Goal: Task Accomplishment & Management: Use online tool/utility

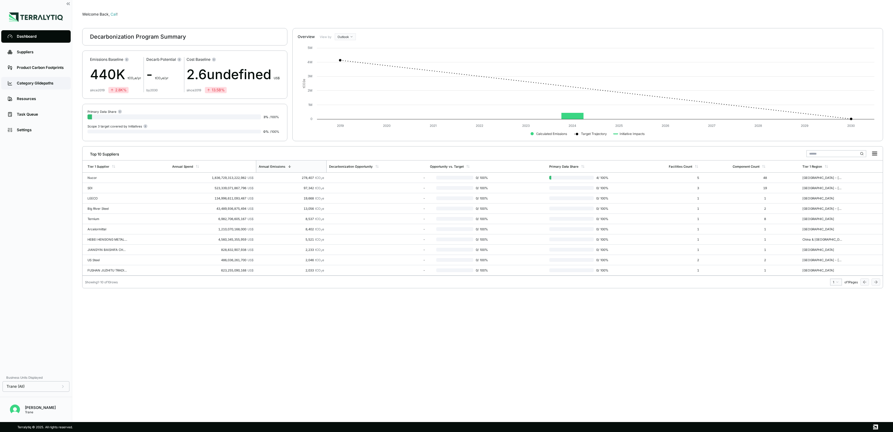
click at [45, 83] on div "Category Glidepaths" at bounding box center [41, 83] width 48 height 5
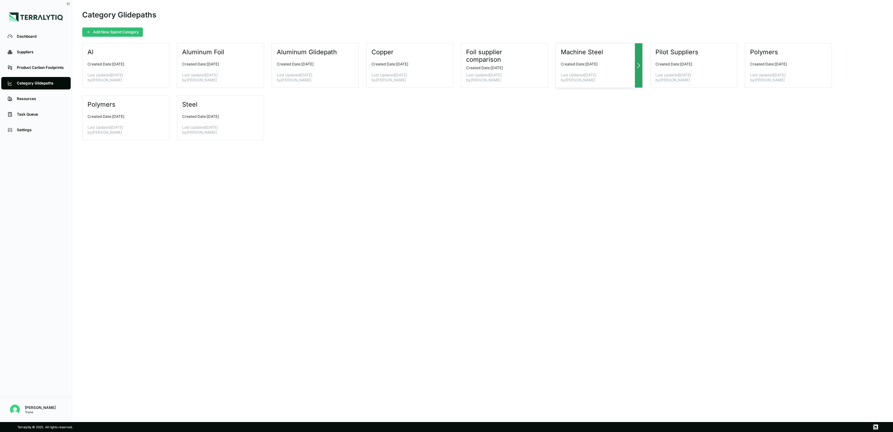
click at [583, 79] on p "Last Updated [DATE] by [PERSON_NAME]" at bounding box center [597, 78] width 72 height 10
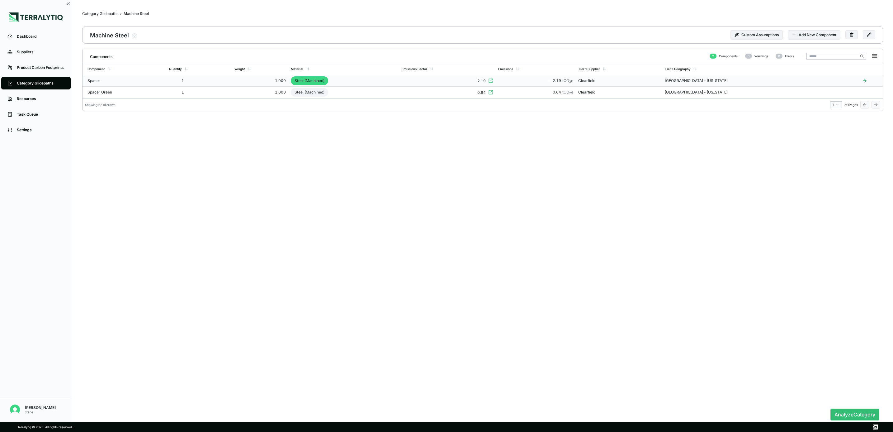
click at [493, 80] on icon at bounding box center [490, 80] width 5 height 5
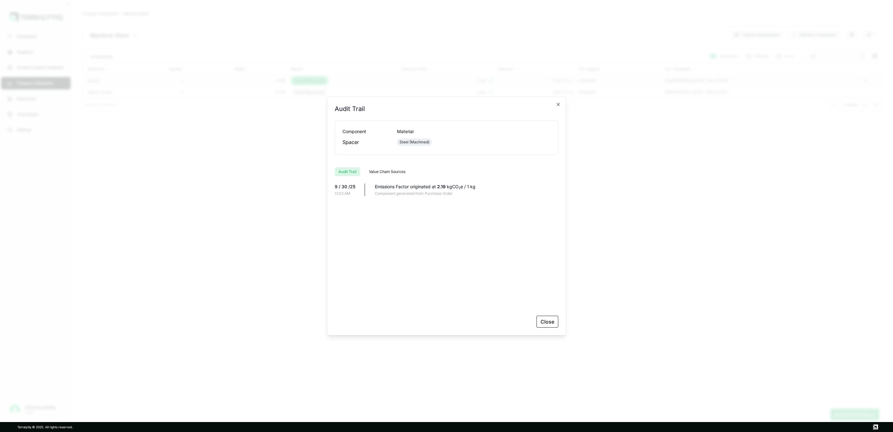
click at [562, 101] on div "Audit Trail Audit Trail Component Material Spacer Steel (Machined) Audit Trail …" at bounding box center [446, 216] width 239 height 239
click at [559, 103] on icon "button" at bounding box center [558, 104] width 5 height 5
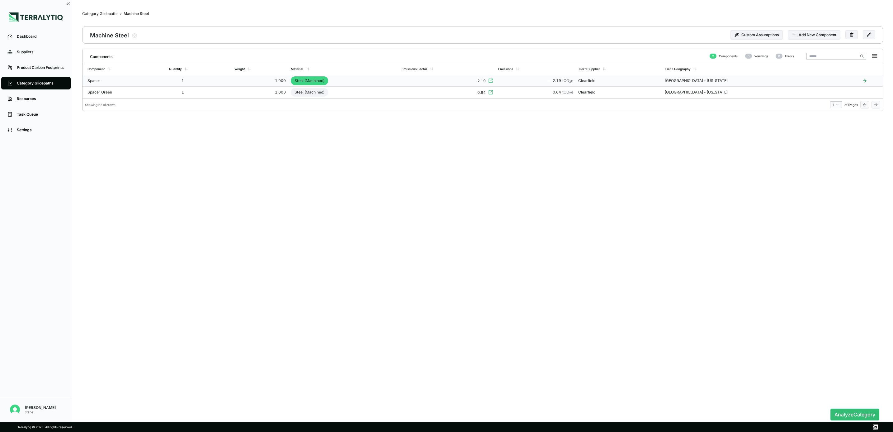
click at [150, 80] on td "Spacer" at bounding box center [125, 81] width 84 height 12
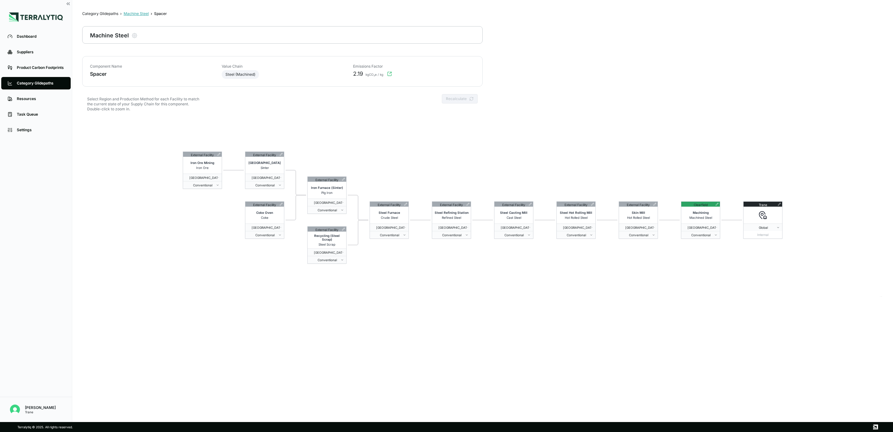
click at [136, 12] on div "Machine Steel" at bounding box center [136, 13] width 25 height 5
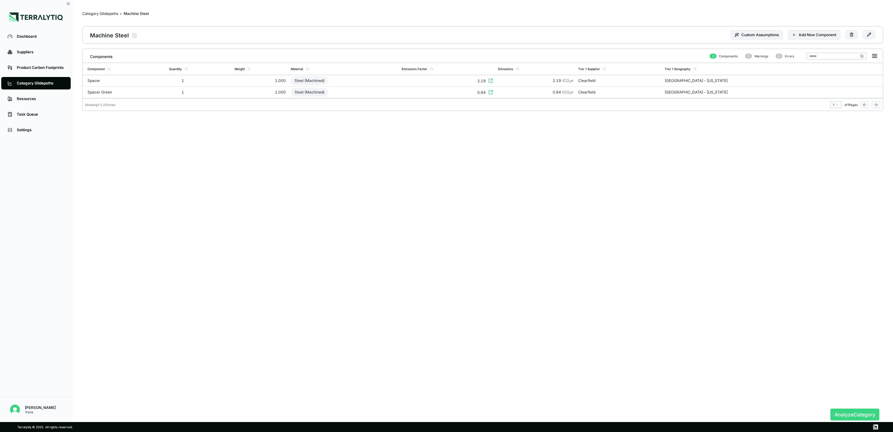
click at [851, 412] on button "Analyze Category" at bounding box center [855, 414] width 49 height 12
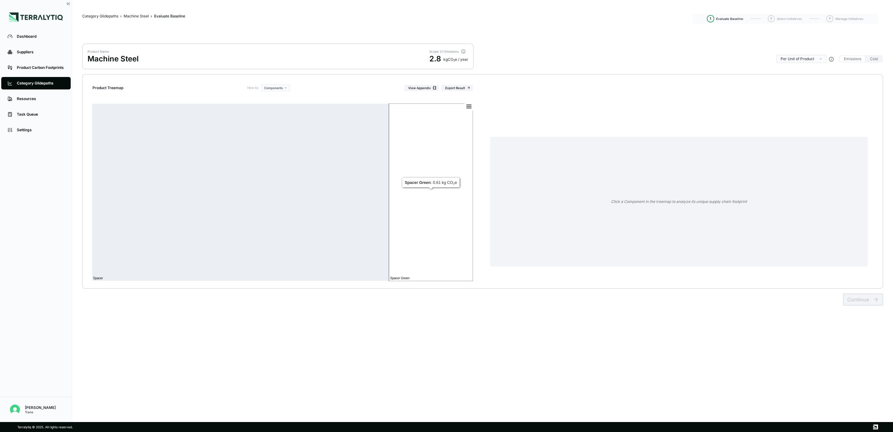
click at [430, 236] on rect at bounding box center [431, 192] width 84 height 178
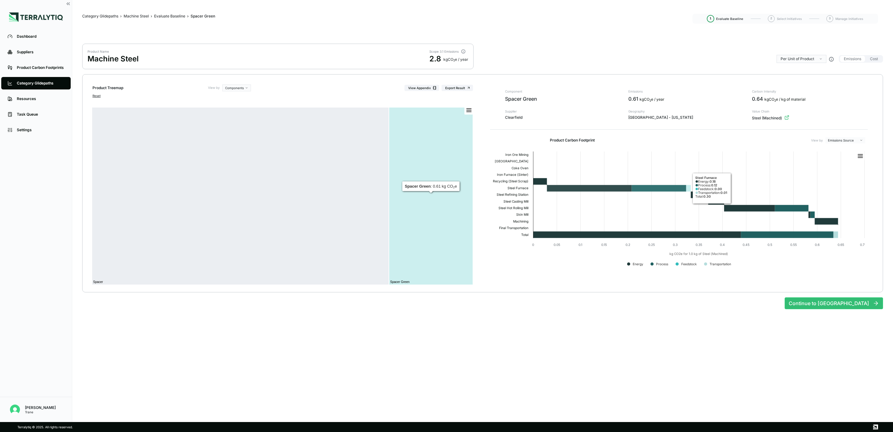
click at [586, 339] on main "Category Glidepaths › Machine Steel › Evaluate Baseline › Spacer Green Spacer G…" at bounding box center [482, 211] width 821 height 422
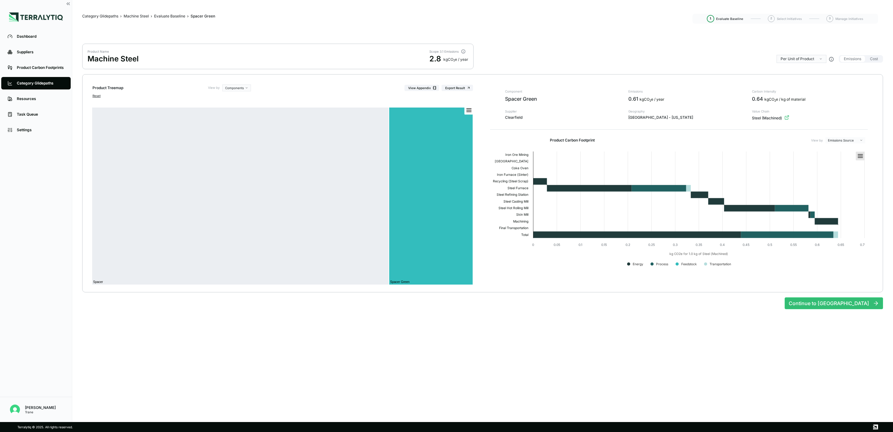
click at [857, 153] on rect at bounding box center [860, 156] width 9 height 9
click at [853, 177] on li "Download PNG image" at bounding box center [843, 177] width 39 height 6
click at [176, 14] on div "Evaluate Baseline" at bounding box center [169, 16] width 31 height 5
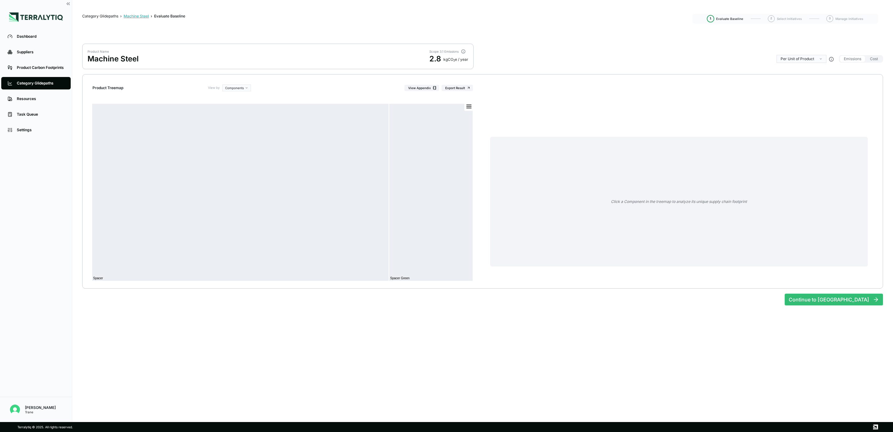
click at [133, 16] on div "Machine Steel" at bounding box center [136, 16] width 25 height 5
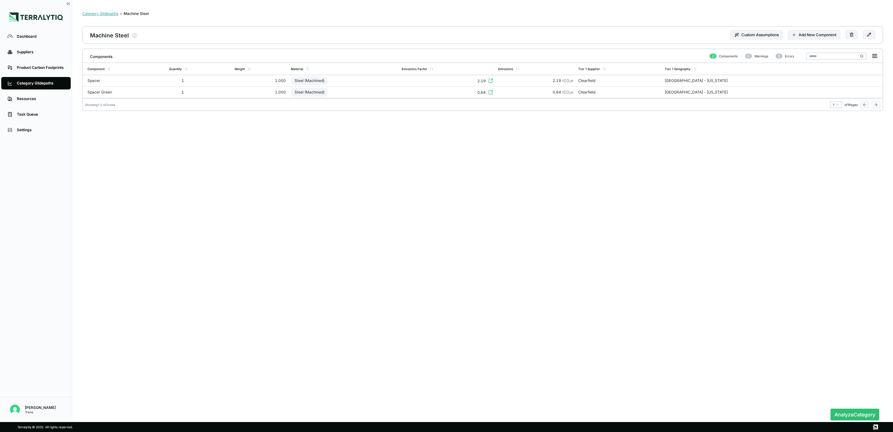
click at [104, 12] on div "Category Glidepaths" at bounding box center [100, 13] width 36 height 5
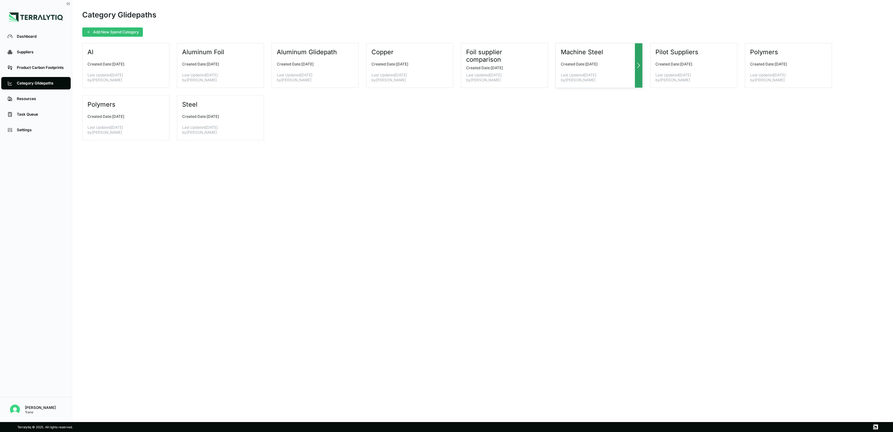
click at [637, 60] on div at bounding box center [638, 65] width 7 height 44
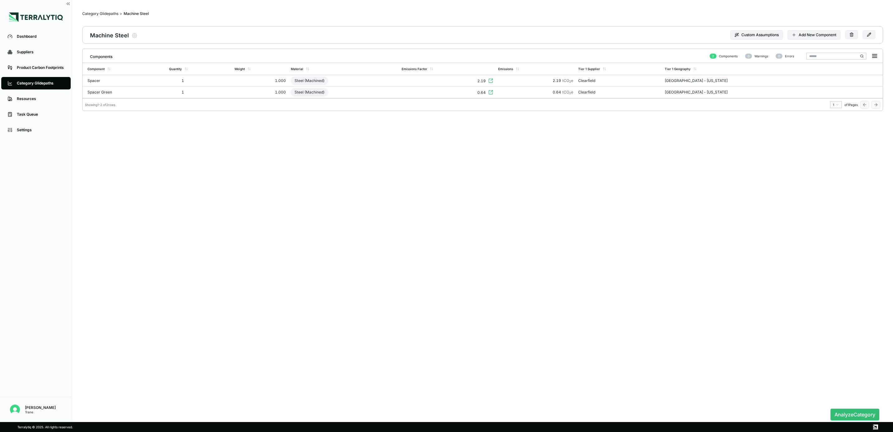
drag, startPoint x: 637, startPoint y: 60, endPoint x: 844, endPoint y: 27, distance: 209.1
click at [844, 27] on div "Machine Steel Modify Product Custom Assumptions Add New Component" at bounding box center [482, 34] width 801 height 17
click at [850, 32] on button at bounding box center [852, 34] width 12 height 9
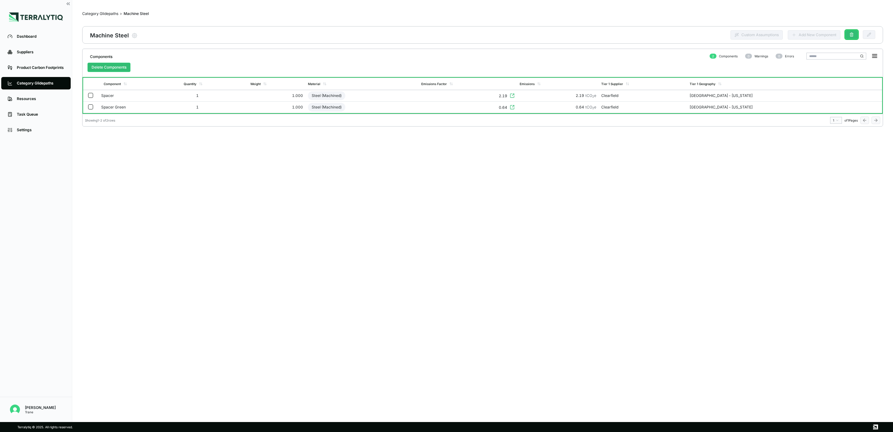
click at [850, 33] on icon at bounding box center [852, 34] width 4 height 4
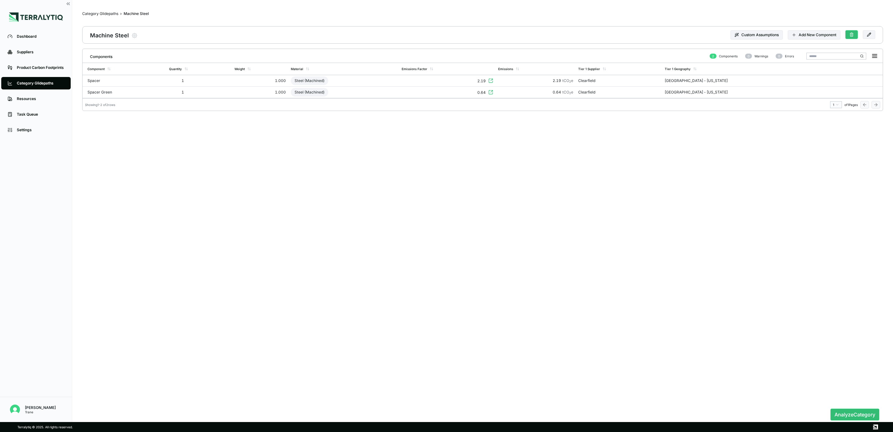
click at [850, 33] on icon at bounding box center [852, 34] width 4 height 4
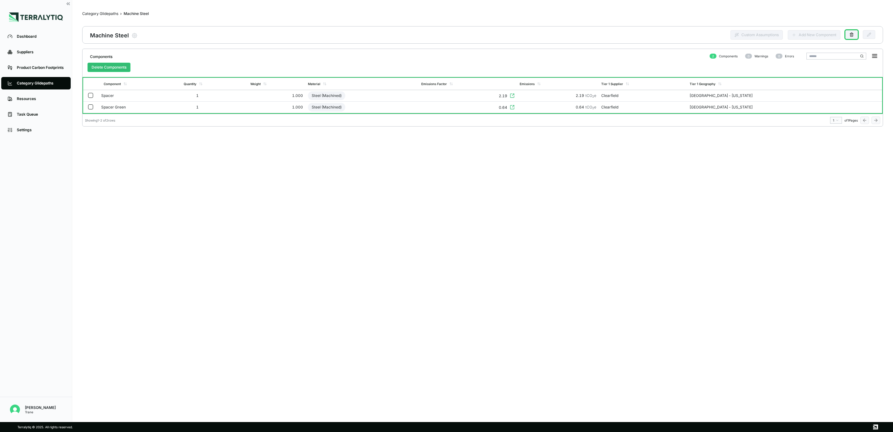
click at [93, 95] on button "button" at bounding box center [90, 95] width 5 height 5
click at [93, 109] on td at bounding box center [91, 108] width 16 height 12
click at [93, 109] on button "button" at bounding box center [90, 106] width 5 height 5
click at [93, 109] on button "button" at bounding box center [90, 107] width 5 height 5
click at [104, 73] on div "Components 2 Components 0 Warnings 0 Errors Delete Components" at bounding box center [483, 63] width 801 height 28
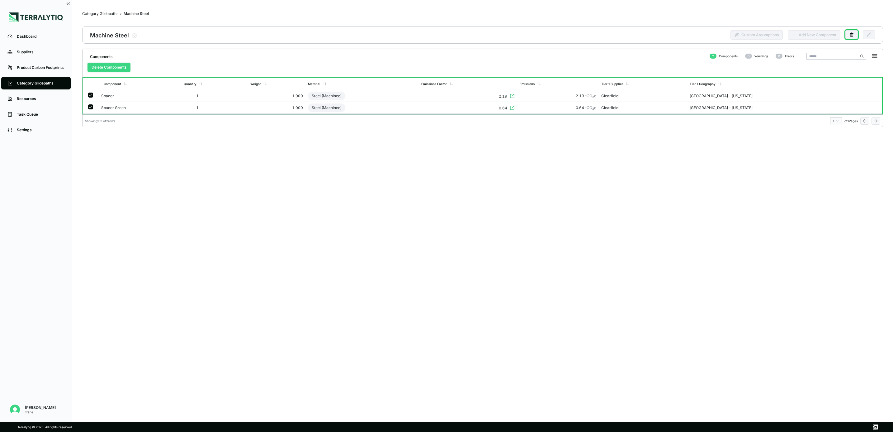
click at [115, 63] on button "Delete Components" at bounding box center [109, 67] width 43 height 9
click at [115, 64] on button "Delete Components" at bounding box center [109, 67] width 43 height 9
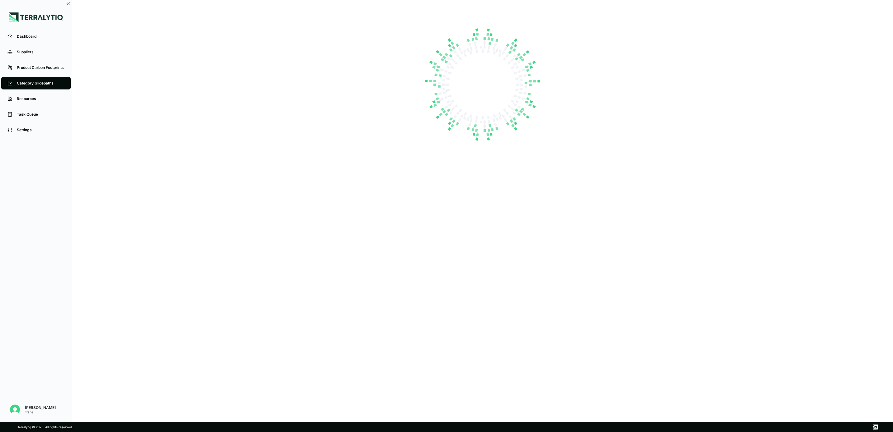
click at [115, 65] on main at bounding box center [482, 211] width 821 height 422
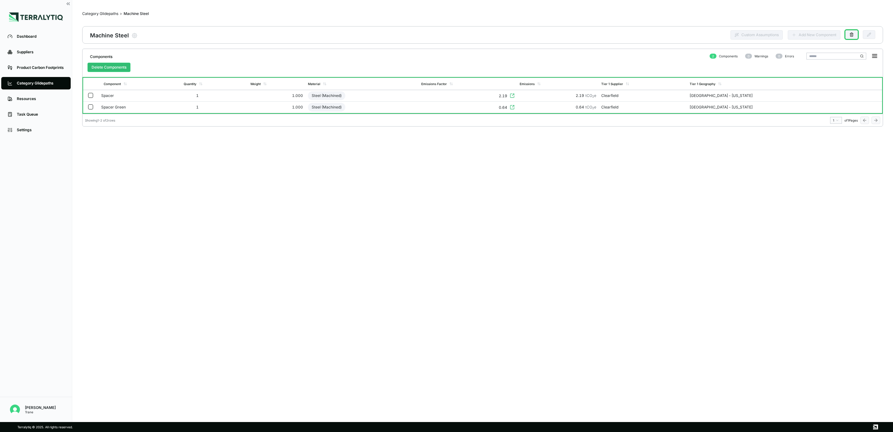
click at [88, 96] on button "button" at bounding box center [90, 95] width 5 height 5
click at [92, 108] on button "button" at bounding box center [90, 107] width 5 height 5
click at [104, 69] on button "Delete Components" at bounding box center [109, 67] width 43 height 9
click at [849, 115] on div "Showing 1 - 2 of 2 rows 1 of 1 Pages" at bounding box center [483, 119] width 801 height 10
click at [842, 126] on div "Components 2 Components 0 Warnings 0 Errors Delete Components Component Quantit…" at bounding box center [482, 88] width 801 height 78
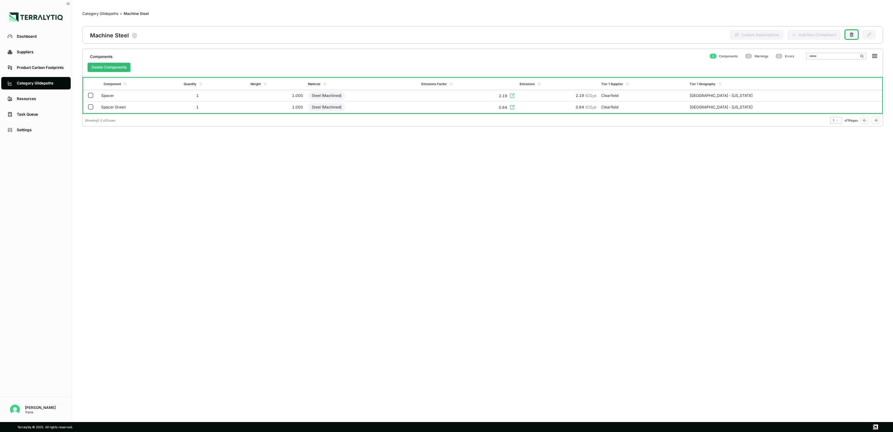
click at [134, 33] on icon "button" at bounding box center [134, 35] width 6 height 6
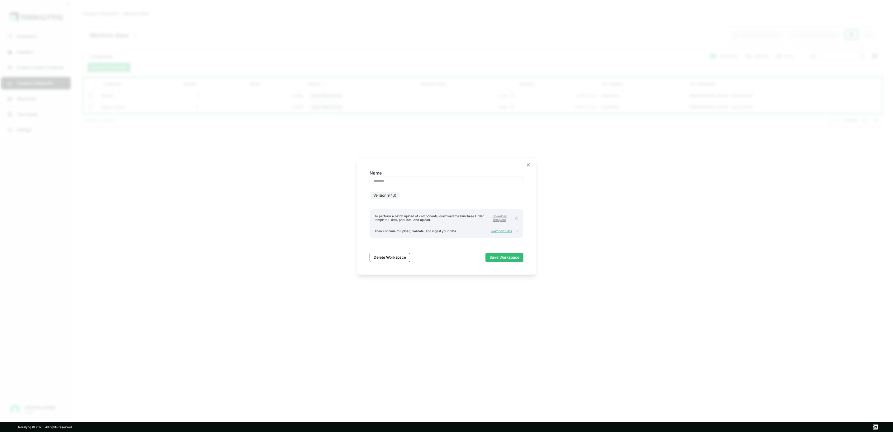
click at [503, 231] on span "Reimport Data" at bounding box center [502, 231] width 21 height 4
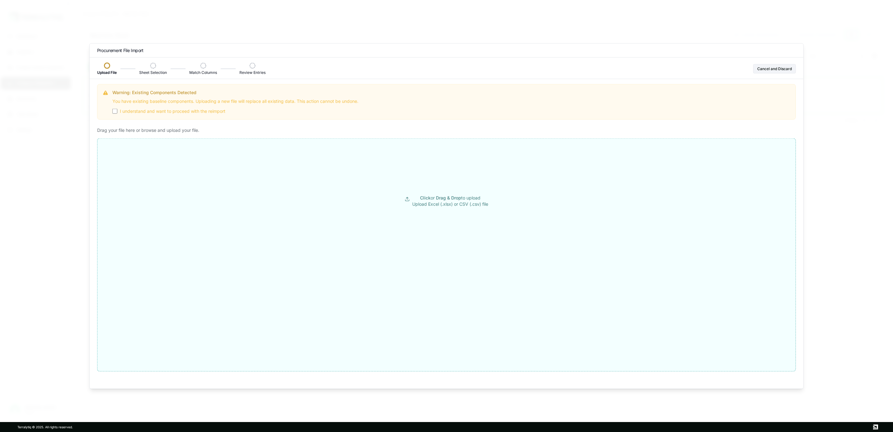
click at [460, 192] on button "Click or Drag & Drop to upload Upload Excel (.xlsx) or CSV (.csv) file" at bounding box center [447, 201] width 698 height 112
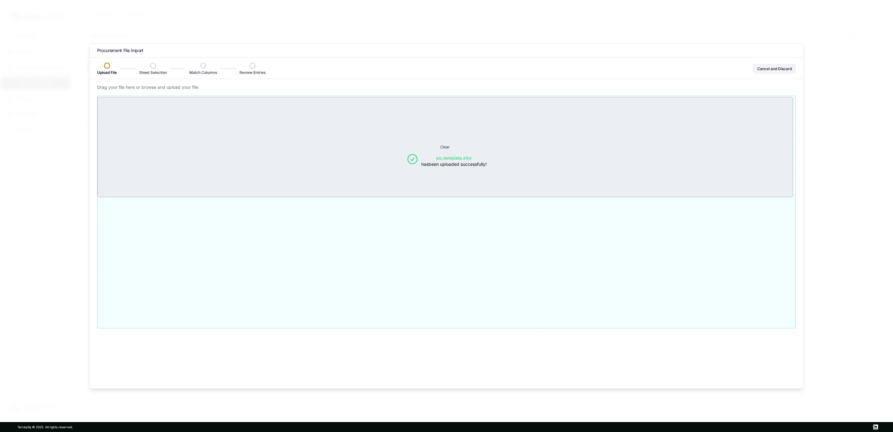
click at [485, 178] on button "po_template.xlsx has been uploaded successfully!" at bounding box center [447, 161] width 698 height 118
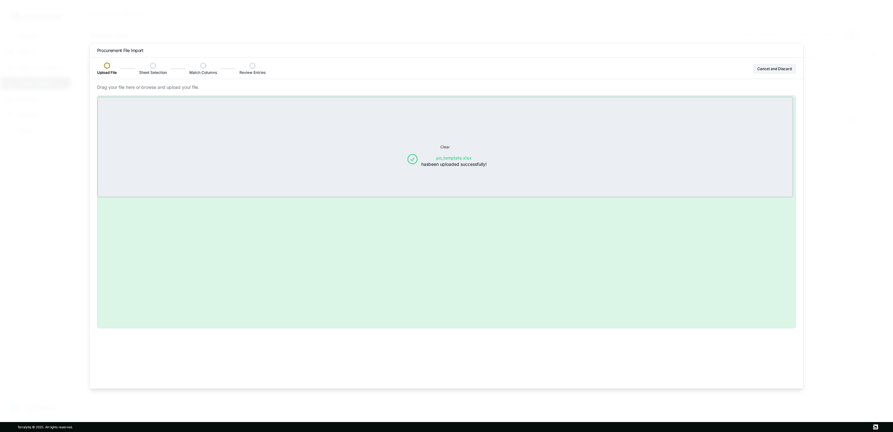
click at [678, 348] on div "Drag your file here or browse and upload your file. Clear po_template.xlsx has …" at bounding box center [447, 236] width 714 height 304
click at [150, 66] on div "Sheet Selection" at bounding box center [153, 69] width 28 height 12
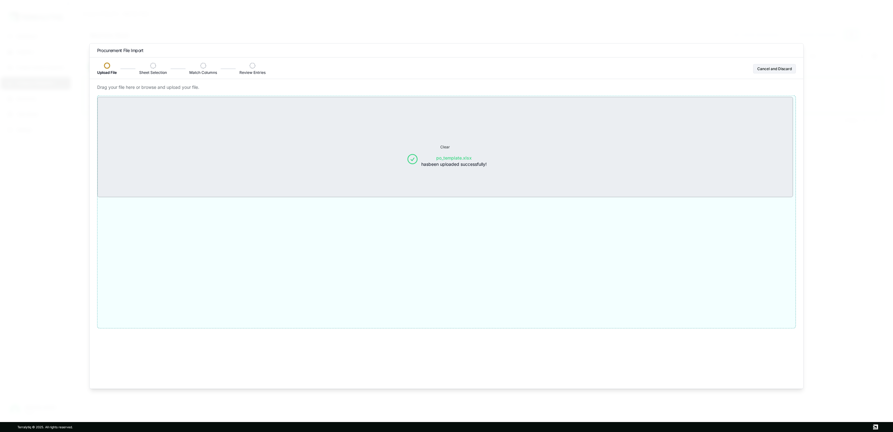
click at [165, 128] on button "po_template.xlsx has been uploaded successfully!" at bounding box center [447, 161] width 698 height 118
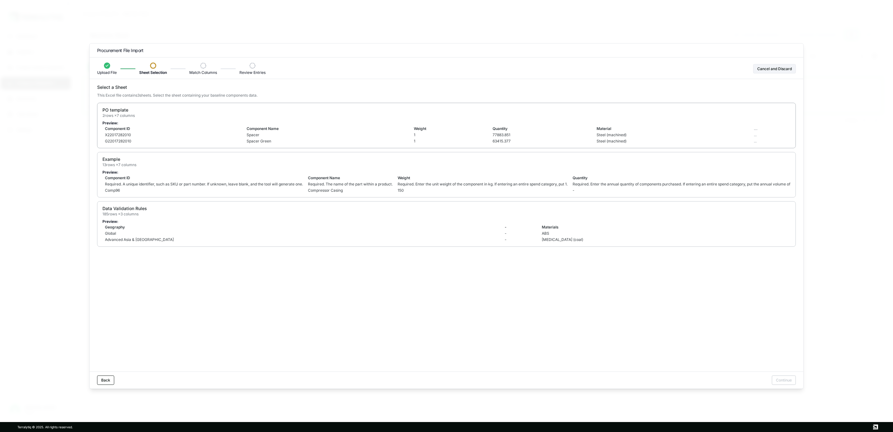
click at [295, 115] on div "PO template 2 rows × 7 columns" at bounding box center [446, 112] width 688 height 11
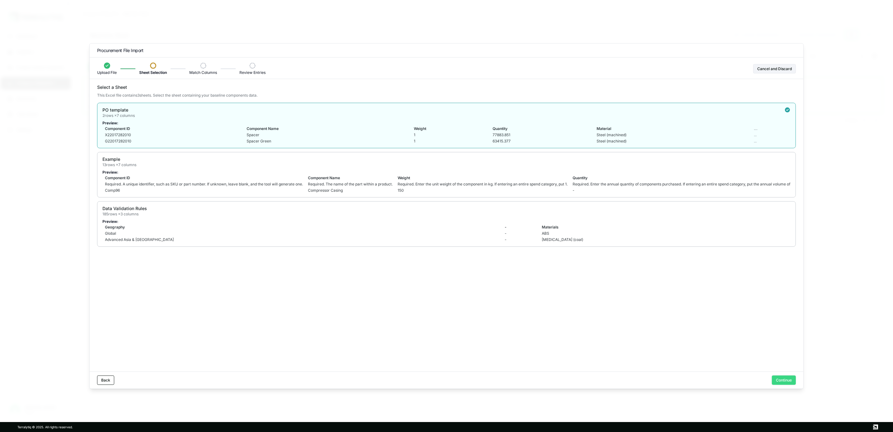
click at [777, 379] on button "Continue" at bounding box center [784, 379] width 24 height 9
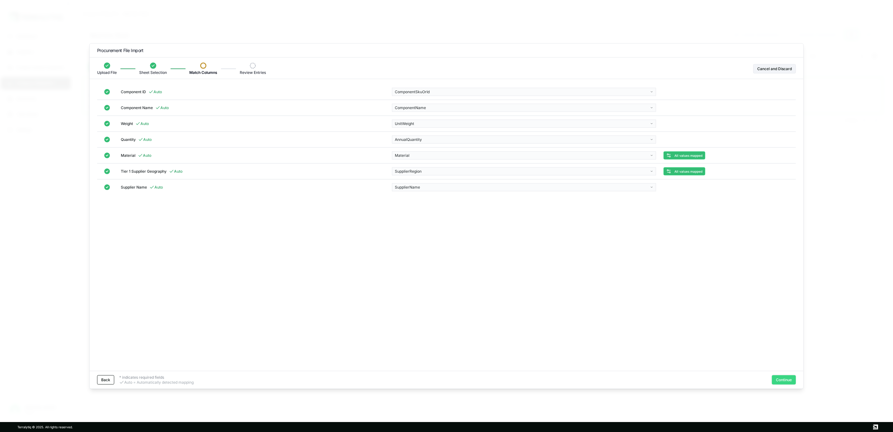
click at [785, 379] on button "Continue" at bounding box center [784, 379] width 24 height 9
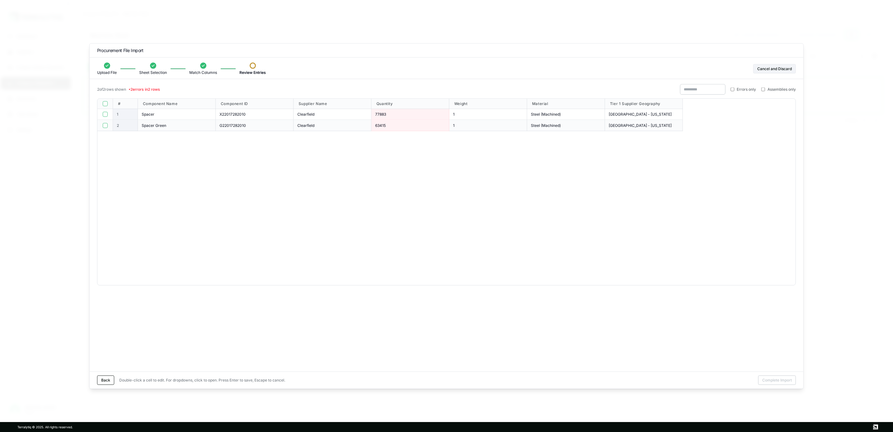
click at [379, 113] on span "77883" at bounding box center [380, 114] width 11 height 5
click at [393, 75] on div "Upload File Sheet Selection Match Columns Review Entries Cancel and Discard" at bounding box center [446, 69] width 699 height 12
click at [106, 376] on button "Back" at bounding box center [105, 379] width 17 height 9
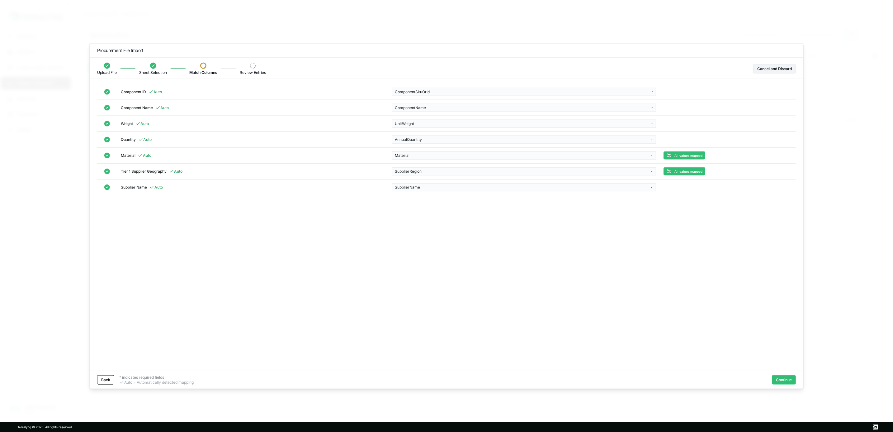
click at [106, 376] on button "Back" at bounding box center [105, 379] width 17 height 9
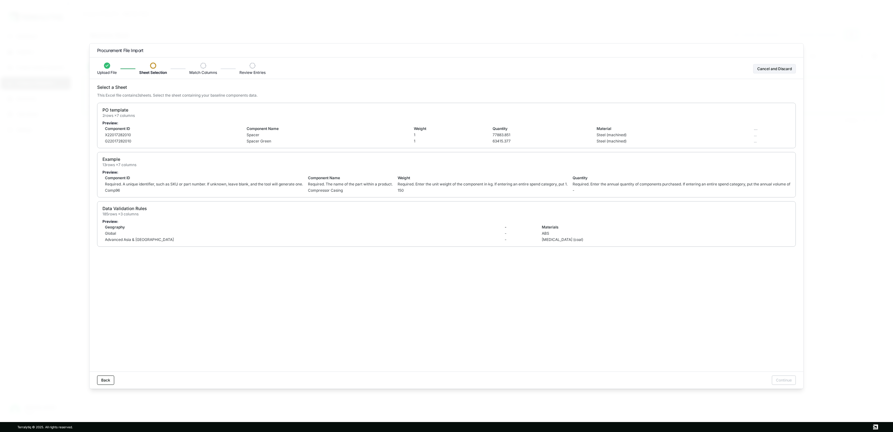
click at [106, 376] on div "Select a Sheet This Excel file contains 3 sheet s . Select the sheet containing…" at bounding box center [447, 236] width 714 height 304
click at [106, 376] on button "Back" at bounding box center [105, 379] width 17 height 9
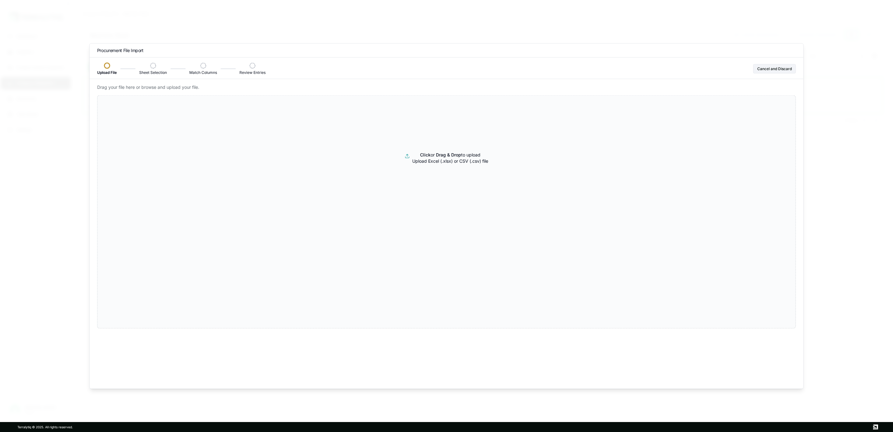
click at [106, 376] on div "Drag your file here or browse and upload your file. Click or Drag & Drop to upl…" at bounding box center [447, 236] width 714 height 304
click at [482, 163] on p "Click or Drag & Drop to upload Upload Excel (.xlsx) or CSV (.csv) file" at bounding box center [450, 158] width 76 height 12
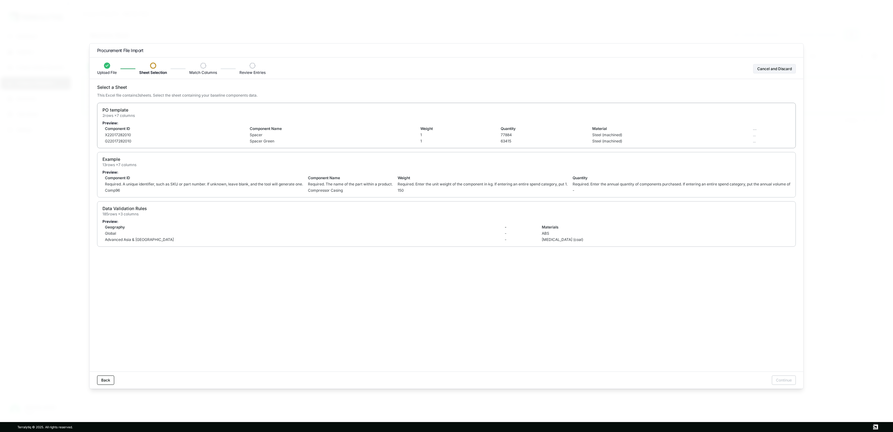
click at [226, 134] on td "X22017282010" at bounding box center [174, 135] width 145 height 6
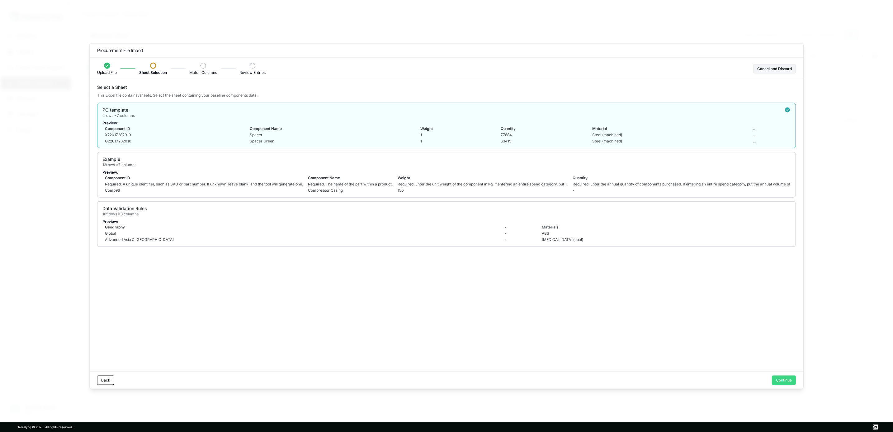
click at [784, 380] on button "Continue" at bounding box center [784, 379] width 24 height 9
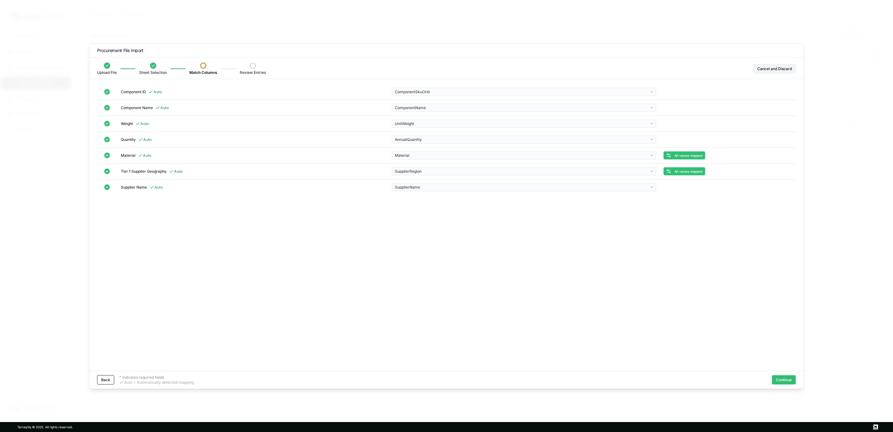
click at [784, 380] on button "Continue" at bounding box center [784, 379] width 24 height 9
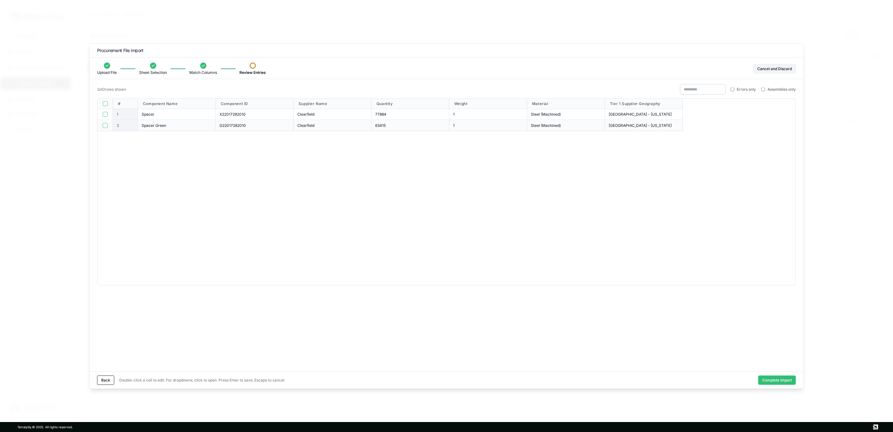
click at [784, 380] on button "Complete Import" at bounding box center [778, 379] width 38 height 9
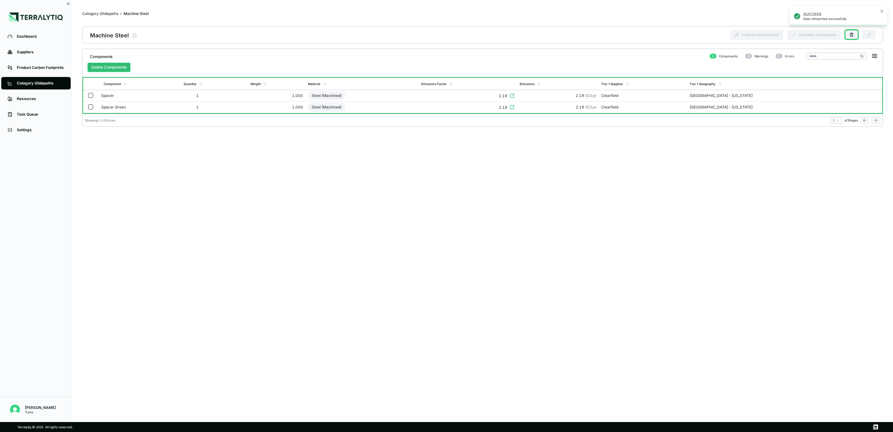
click at [422, 166] on div "Components 2 Components 0 Warnings 0 Errors Delete Components Component Quantit…" at bounding box center [482, 226] width 801 height 355
click at [517, 108] on td "2.19" at bounding box center [468, 108] width 98 height 12
click at [515, 105] on icon at bounding box center [512, 107] width 5 height 5
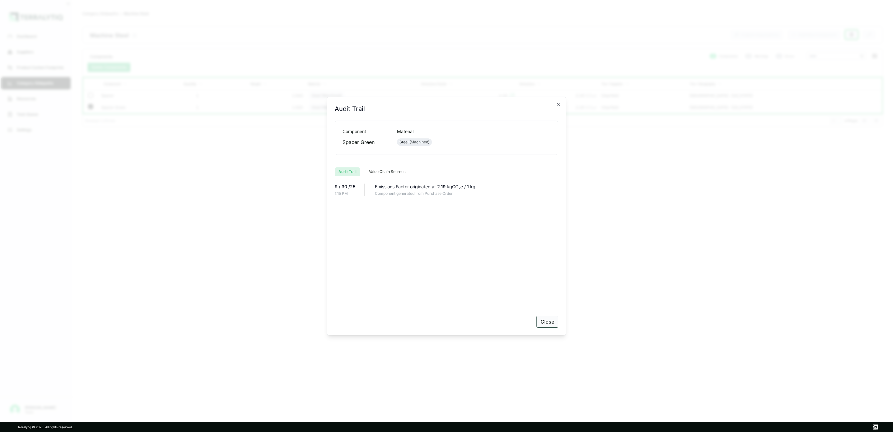
click at [550, 322] on button "Close" at bounding box center [548, 322] width 22 height 12
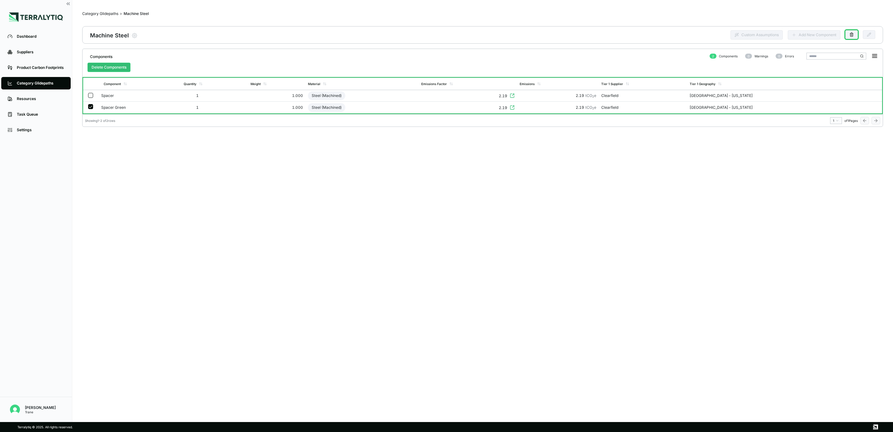
click at [88, 107] on button "button" at bounding box center [90, 106] width 5 height 5
click at [685, 106] on div "Clearfield" at bounding box center [643, 107] width 83 height 5
click at [688, 104] on td "Clearfield" at bounding box center [643, 108] width 88 height 12
click at [98, 11] on div "Category Glidepaths" at bounding box center [100, 13] width 36 height 5
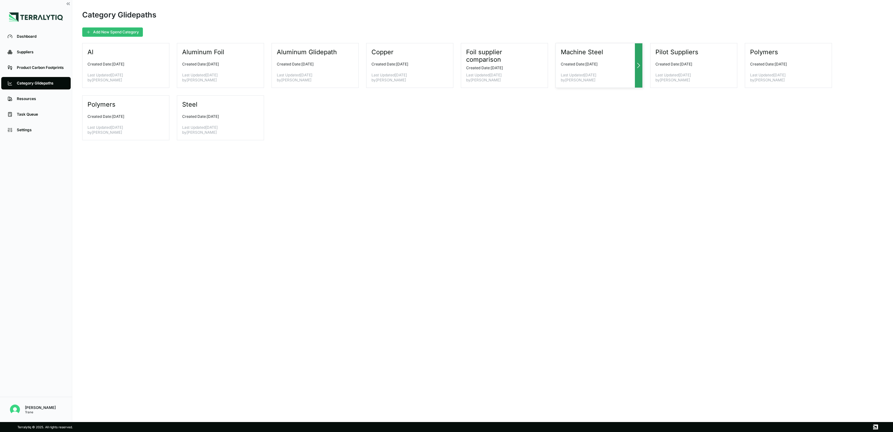
click at [598, 58] on div "Machine Steel Created Date: [DATE] Last Updated [DATE] by [PERSON_NAME]" at bounding box center [599, 65] width 87 height 45
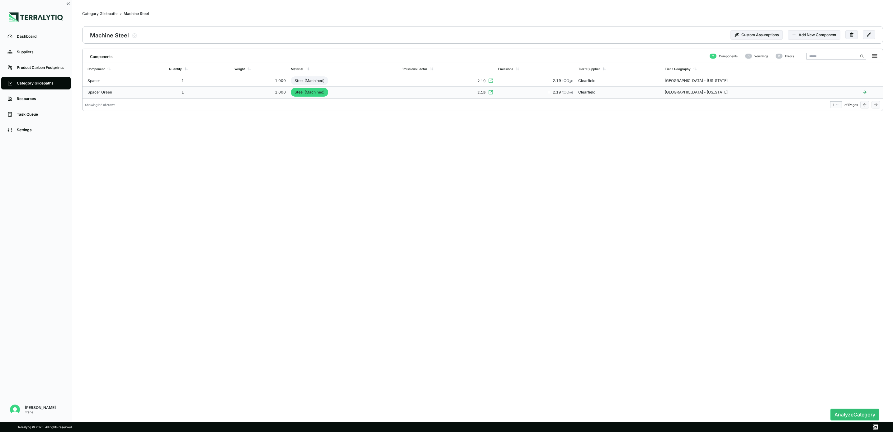
click at [493, 92] on icon at bounding box center [490, 92] width 5 height 5
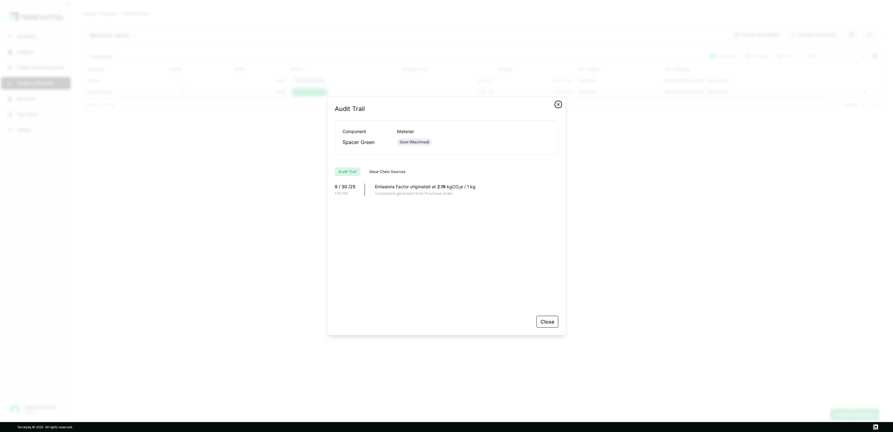
click at [560, 105] on icon "button" at bounding box center [558, 104] width 5 height 5
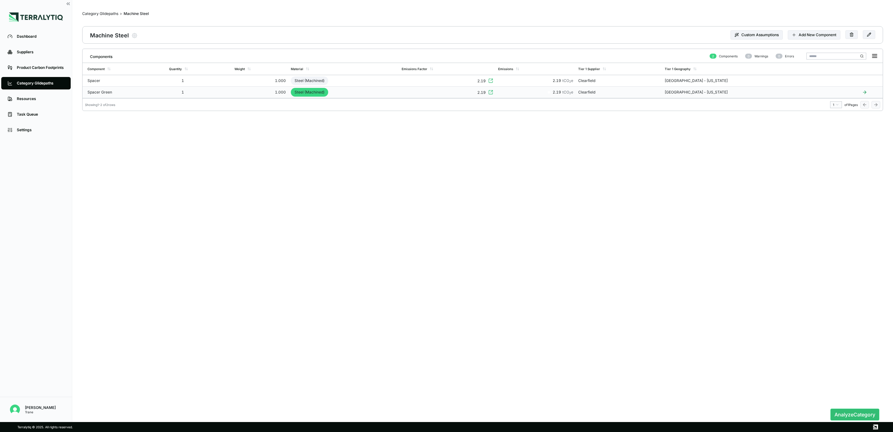
click at [486, 92] on div "2.19" at bounding box center [482, 92] width 8 height 5
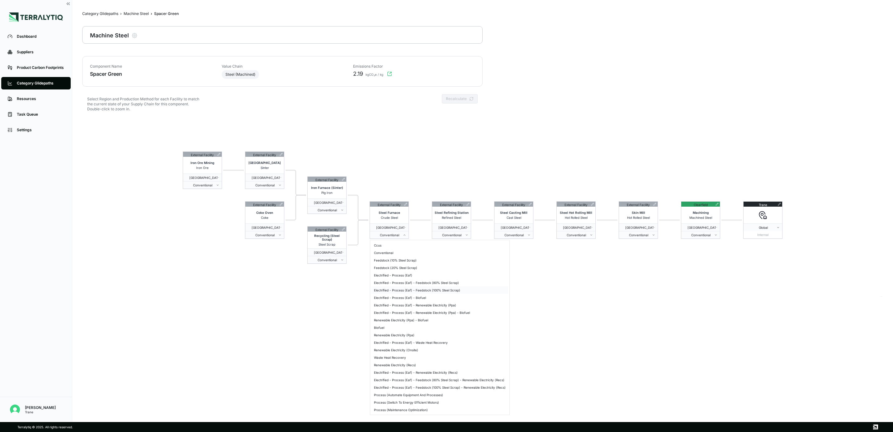
click at [456, 290] on div "Electrified - Process (Eaf) - Feedstock (100% Steel Scrap)" at bounding box center [440, 289] width 137 height 7
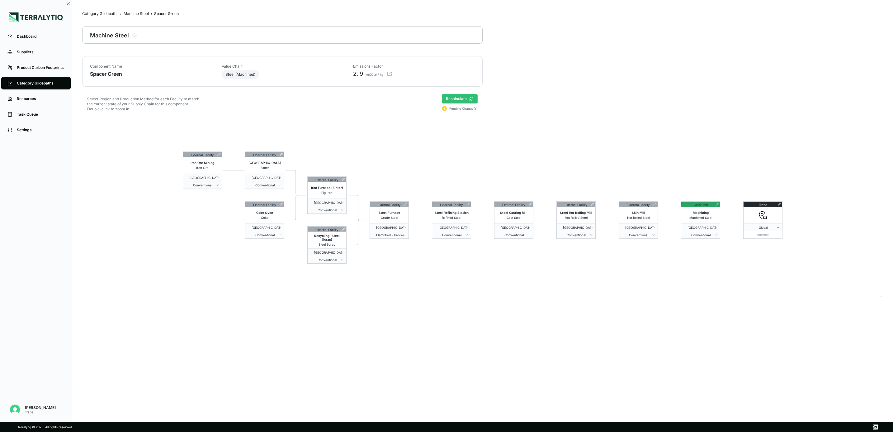
click at [469, 97] on icon at bounding box center [471, 99] width 4 height 4
click at [138, 12] on div "Machine Steel" at bounding box center [136, 13] width 25 height 5
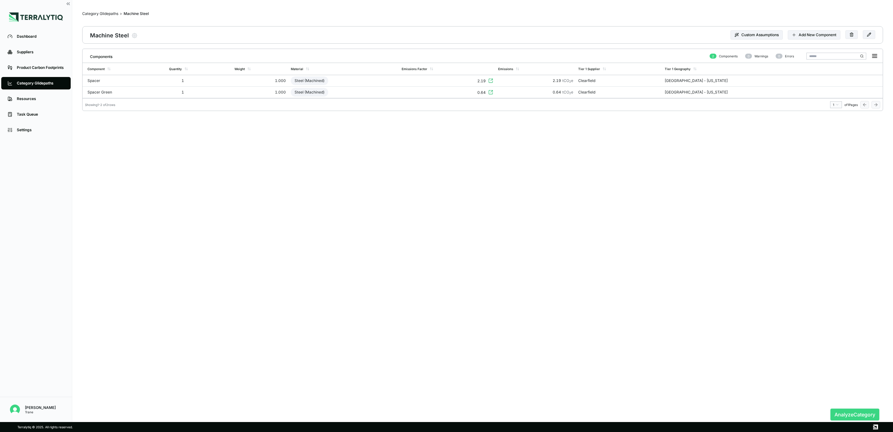
click at [860, 412] on button "Analyze Category" at bounding box center [855, 414] width 49 height 12
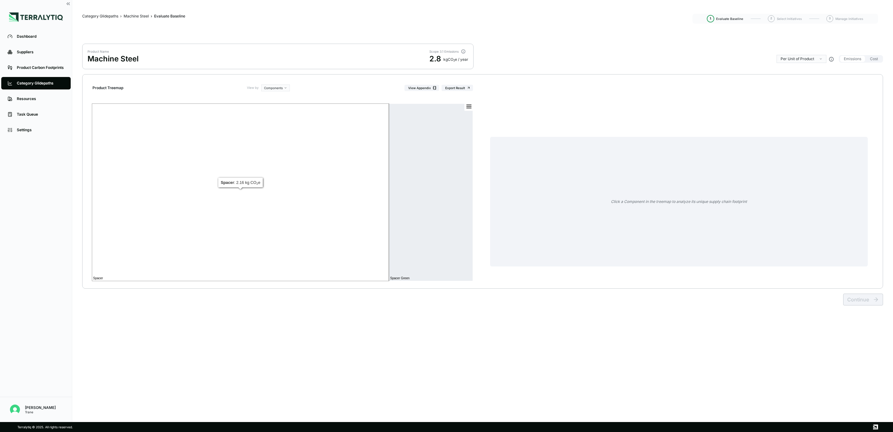
click at [298, 177] on rect at bounding box center [240, 192] width 297 height 178
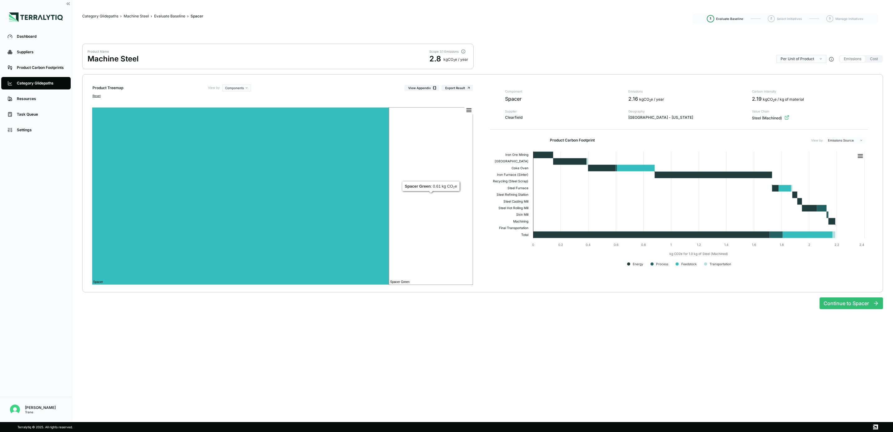
click at [419, 191] on rect at bounding box center [431, 196] width 84 height 178
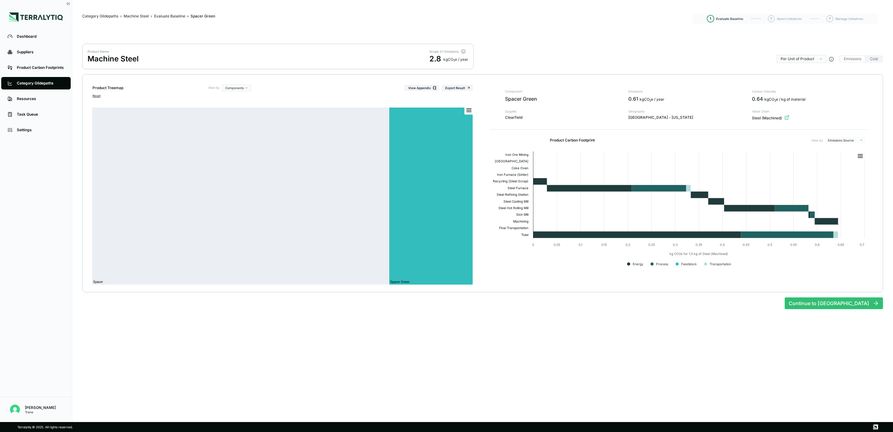
click at [414, 336] on main "Category Glidepaths › Machine Steel › Evaluate Baseline › Spacer Green Spacer G…" at bounding box center [482, 211] width 821 height 422
click at [144, 14] on div "Machine Steel" at bounding box center [136, 16] width 25 height 5
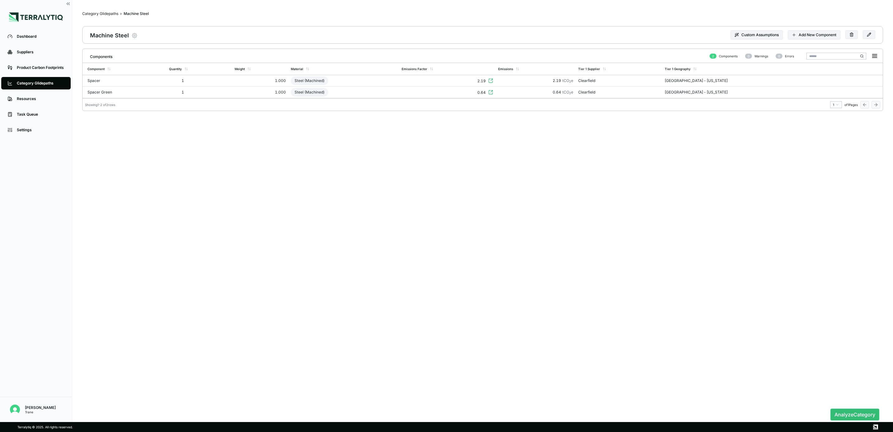
click at [134, 32] on icon "button" at bounding box center [134, 35] width 6 height 6
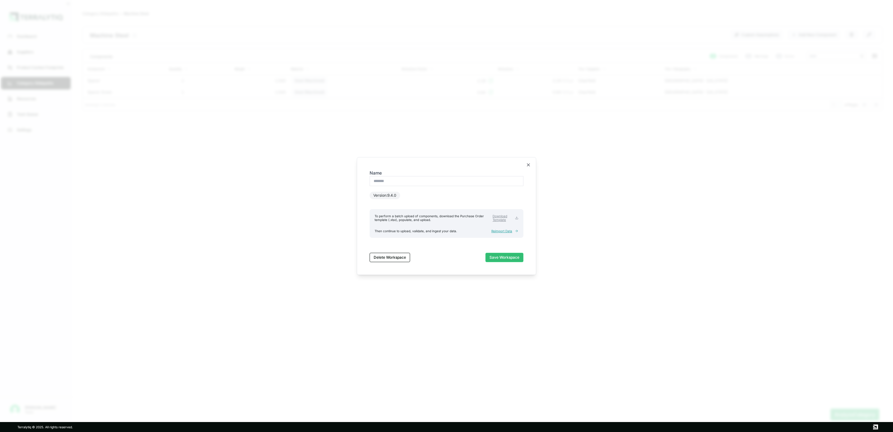
click at [507, 229] on span "Reimport Data" at bounding box center [502, 231] width 21 height 4
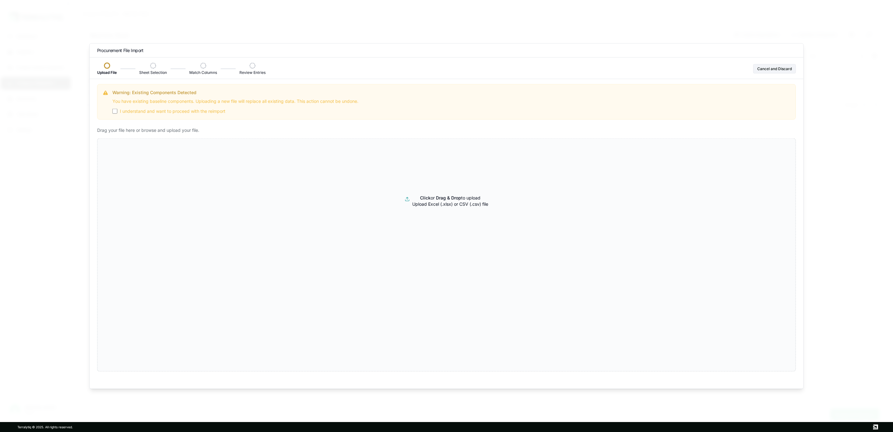
click at [168, 109] on span "I understand and want to proceed with the reimport" at bounding box center [173, 111] width 106 height 6
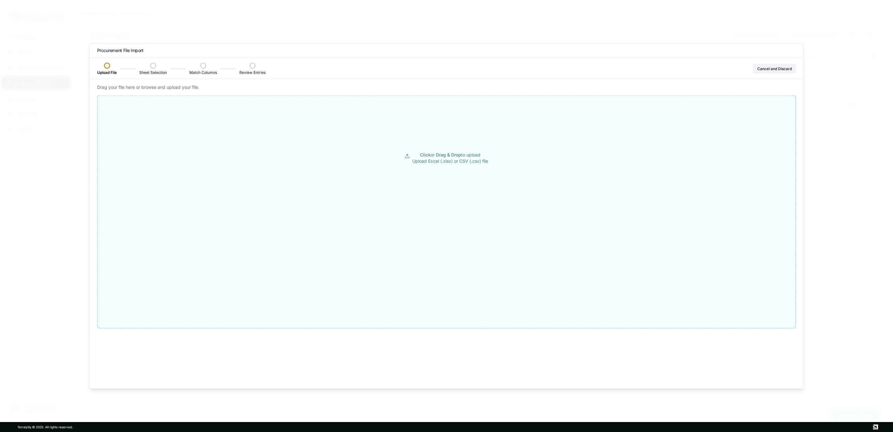
click at [552, 184] on button "Click or Drag & Drop to upload Upload Excel (.xlsx) or CSV (.csv) file" at bounding box center [447, 158] width 698 height 112
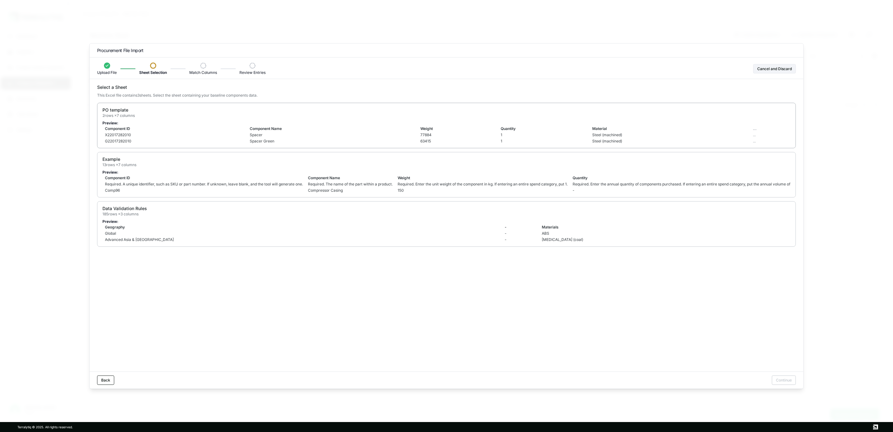
click at [449, 131] on td "Weight" at bounding box center [458, 129] width 80 height 6
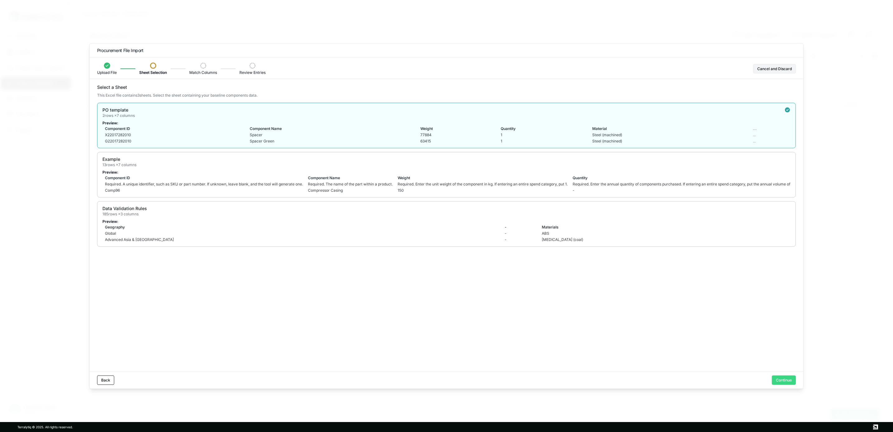
click at [789, 379] on button "Continue" at bounding box center [784, 379] width 24 height 9
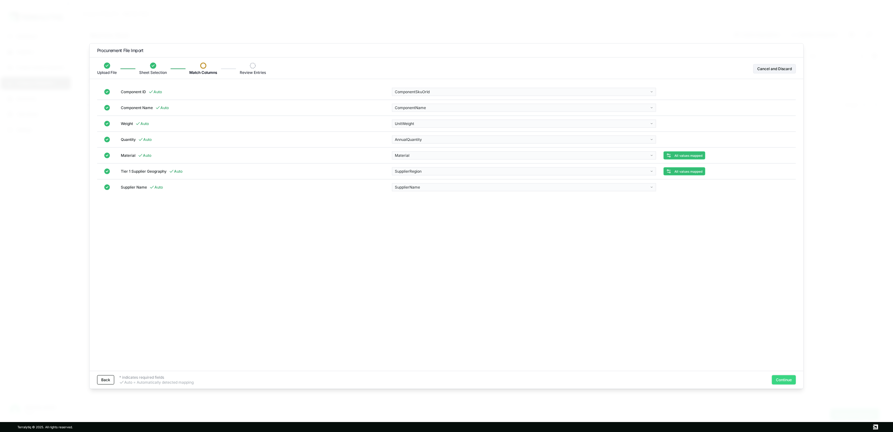
click at [791, 380] on button "Continue" at bounding box center [784, 379] width 24 height 9
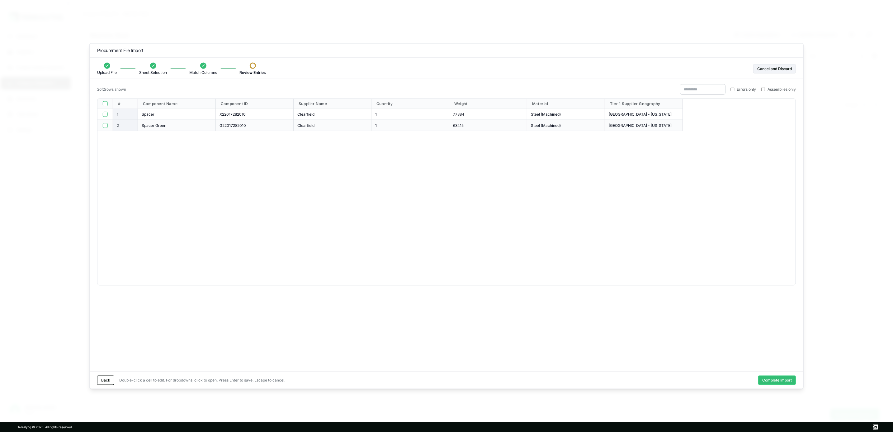
click at [791, 380] on button "Complete Import" at bounding box center [778, 379] width 38 height 9
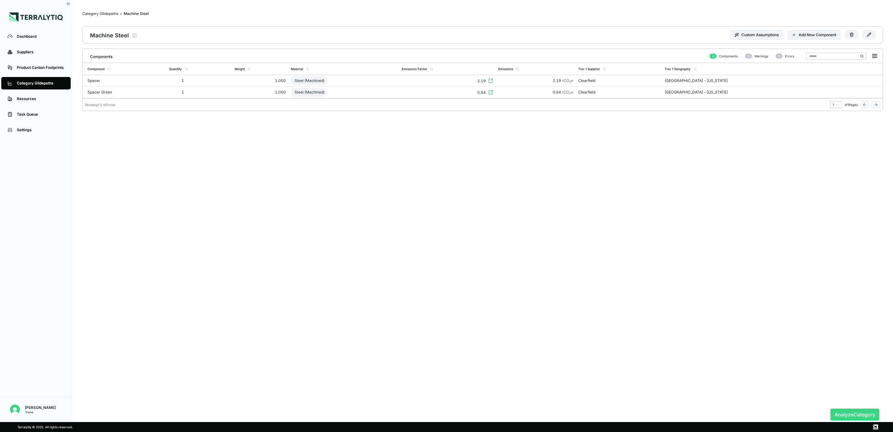
click at [854, 411] on button "Analyze Category" at bounding box center [855, 414] width 49 height 12
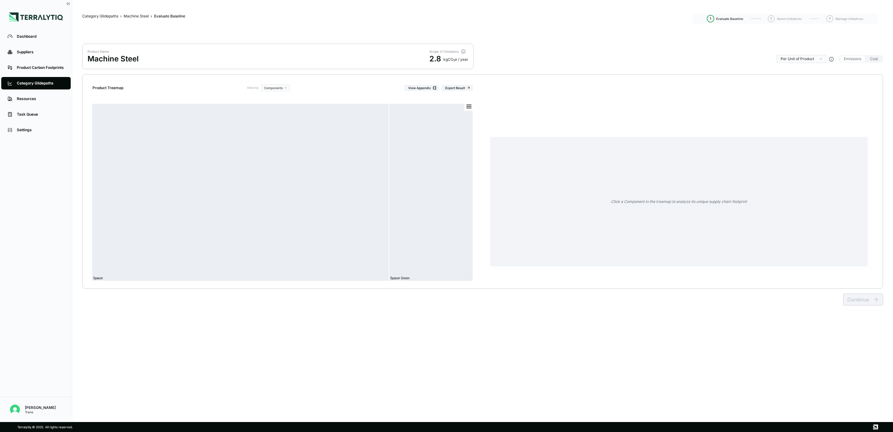
click at [135, 12] on div "Category Glidepaths › Machine Steel › Evaluate Baseline Evaluate Baseline 1 Eva…" at bounding box center [482, 19] width 801 height 19
click at [136, 15] on div "Machine Steel" at bounding box center [136, 16] width 25 height 5
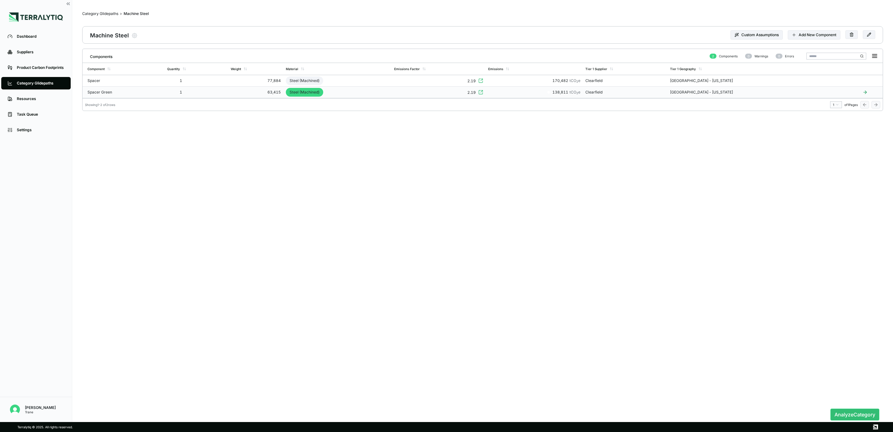
click at [484, 93] on icon at bounding box center [481, 92] width 5 height 5
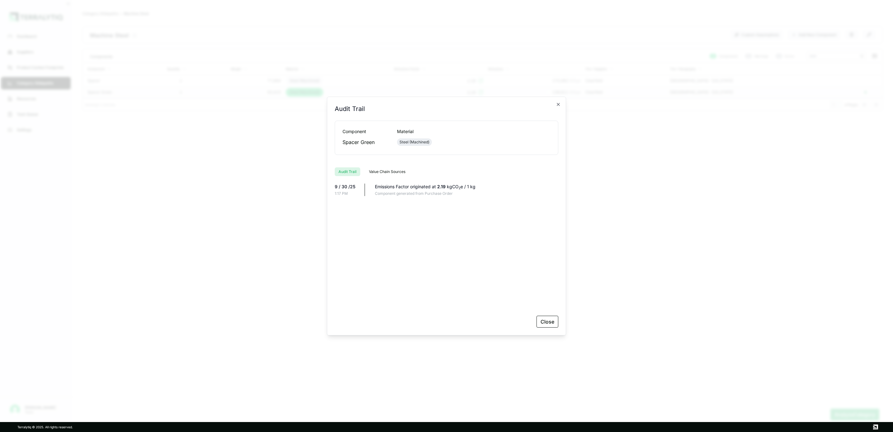
drag, startPoint x: 545, startPoint y: 319, endPoint x: 541, endPoint y: 319, distance: 3.8
click at [543, 319] on button "Close" at bounding box center [548, 322] width 22 height 12
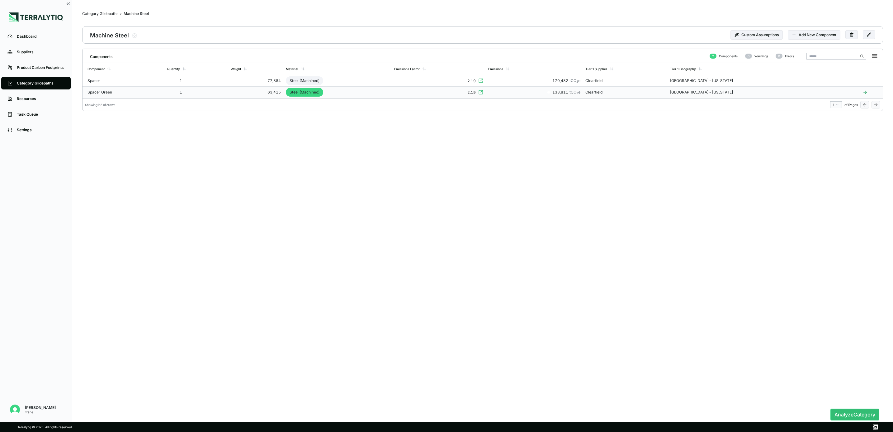
click at [376, 96] on td "Steel (Machined)" at bounding box center [337, 93] width 108 height 12
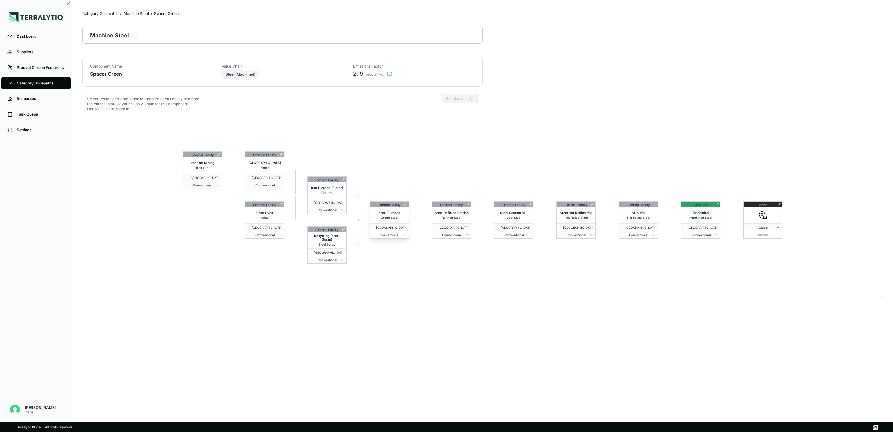
click at [402, 236] on span "Conventional" at bounding box center [388, 235] width 31 height 4
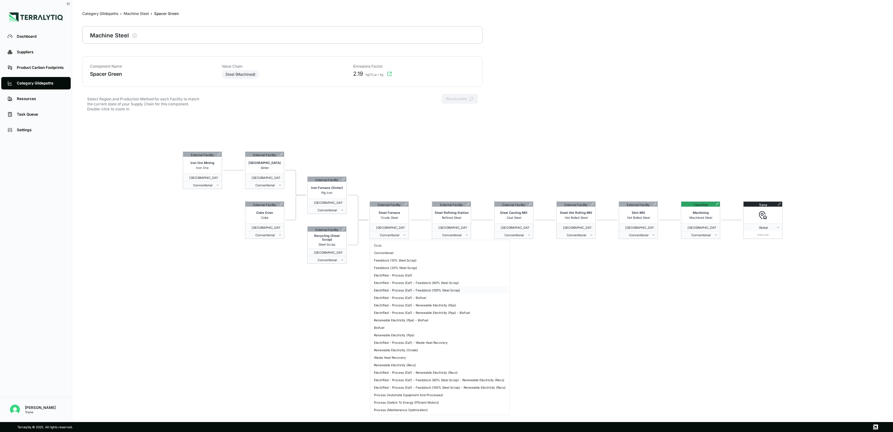
click at [458, 291] on div "Electrified - Process (Eaf) - Feedstock (100% Steel Scrap)" at bounding box center [440, 289] width 137 height 7
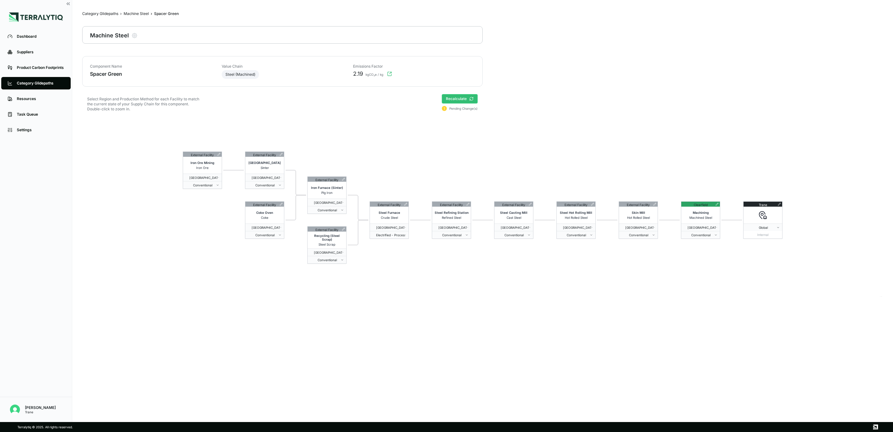
click at [471, 98] on icon at bounding box center [471, 99] width 4 height 4
click at [692, 134] on div "External Facility Iron Ore Mining Iron Ore [GEOGRAPHIC_DATA] - [US_STATE] Conve…" at bounding box center [482, 207] width 801 height 179
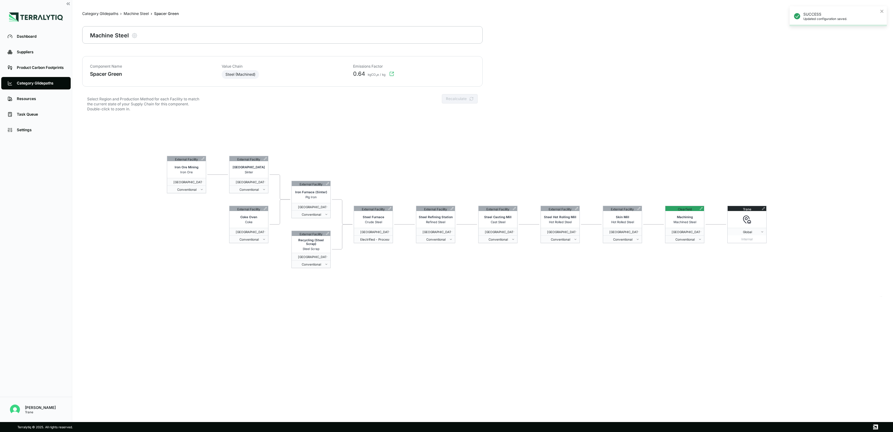
drag, startPoint x: 689, startPoint y: 141, endPoint x: 673, endPoint y: 146, distance: 16.5
click at [673, 146] on div "External Facility Iron Ore Mining Iron Ore [GEOGRAPHIC_DATA] - [US_STATE] Conve…" at bounding box center [482, 207] width 801 height 179
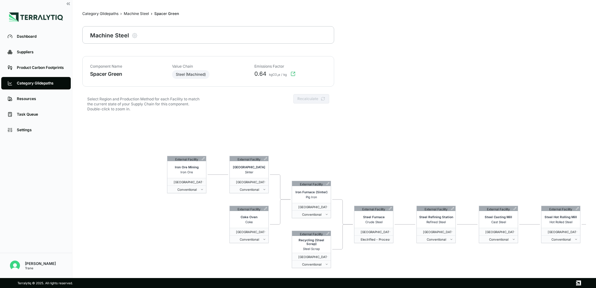
drag, startPoint x: 856, startPoint y: 1, endPoint x: 397, endPoint y: 137, distance: 479.6
click at [397, 137] on div "External Facility Iron Ore Mining Iron Ore [GEOGRAPHIC_DATA] - [US_STATE] Conve…" at bounding box center [333, 207] width 503 height 179
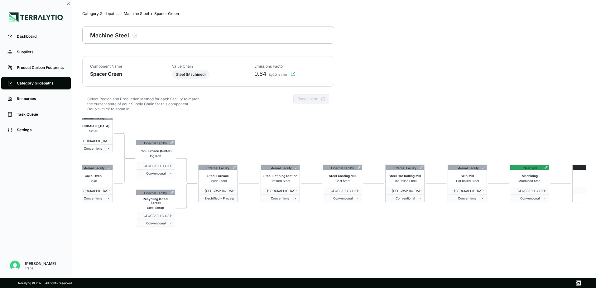
drag, startPoint x: 492, startPoint y: 149, endPoint x: 336, endPoint y: 108, distance: 161.7
click at [336, 108] on div "Component Name Spacer Green Value Chain Steel (Machined) Emissions Factor 0.64 …" at bounding box center [333, 177] width 503 height 242
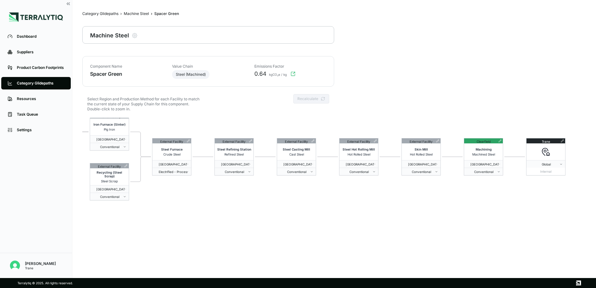
drag, startPoint x: 396, startPoint y: 125, endPoint x: 459, endPoint y: 40, distance: 105.7
click at [364, 97] on div "Component Name Spacer Green Value Chain Steel (Machined) Emissions Factor 0.64 …" at bounding box center [333, 177] width 503 height 242
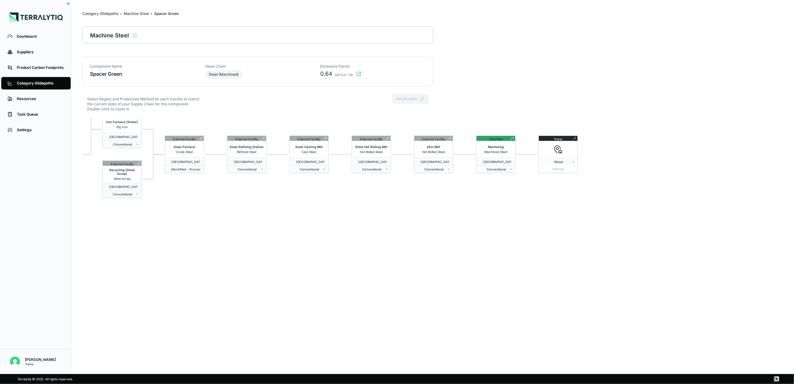
drag, startPoint x: 512, startPoint y: 3, endPoint x: 619, endPoint y: 46, distance: 115.2
click at [619, 46] on main "Category Glidepaths › Machine Steel › Spacer Green Spacer Green Machine Steel M…" at bounding box center [433, 202] width 702 height 384
drag, startPoint x: 524, startPoint y: 99, endPoint x: 561, endPoint y: 120, distance: 42.7
click at [561, 120] on div "Component Name Spacer Green Value Chain Steel (Machined) Emissions Factor 0.64 …" at bounding box center [433, 225] width 702 height 338
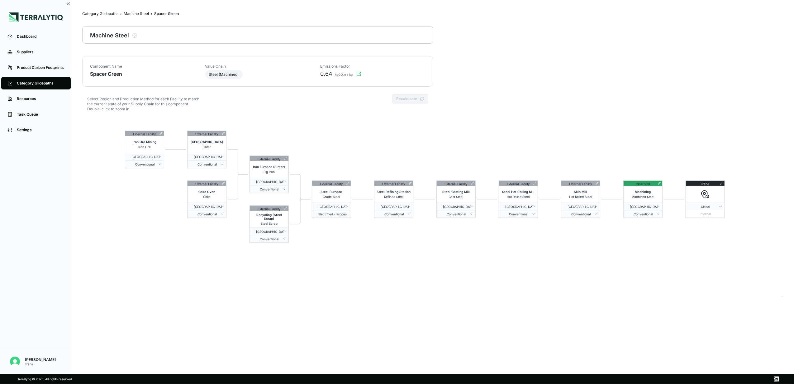
drag, startPoint x: 231, startPoint y: 196, endPoint x: 378, endPoint y: 241, distance: 154.0
click at [378, 241] on div "External Facility Iron Ore Mining Iron Ore [GEOGRAPHIC_DATA] - [US_STATE] Conve…" at bounding box center [433, 207] width 702 height 179
click at [345, 212] on span "Electrified - Process (Eaf) - Feedstock (100% Steel Scrap)" at bounding box center [331, 214] width 33 height 4
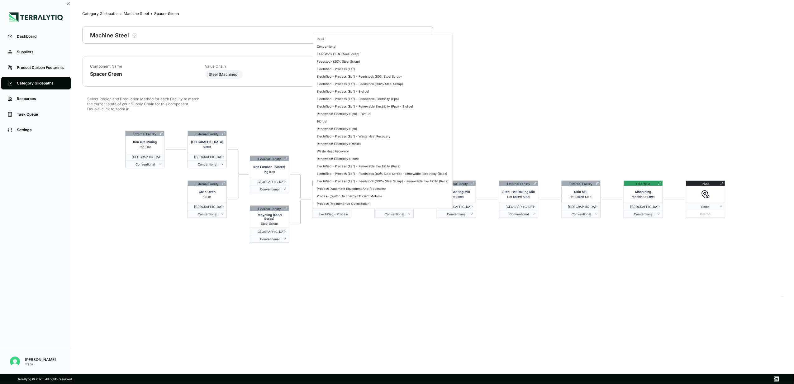
click at [353, 236] on html "Dashboard Suppliers Product Carbon Footprints Category Glidepaths Resources Tas…" at bounding box center [397, 192] width 794 height 384
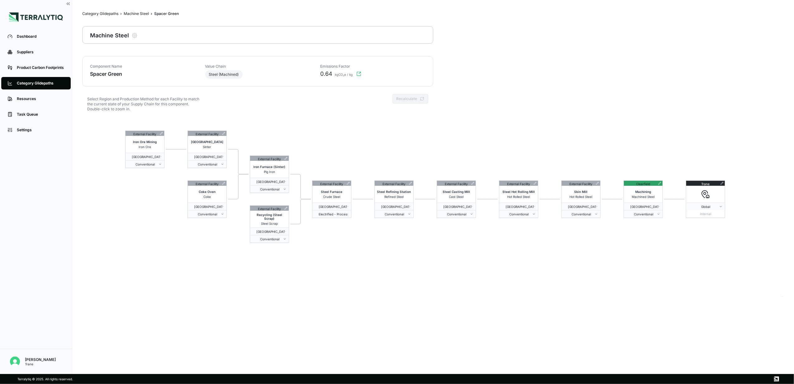
click at [402, 97] on div "Recalculate" at bounding box center [411, 98] width 36 height 9
click at [145, 12] on div "Machine Steel" at bounding box center [136, 13] width 25 height 5
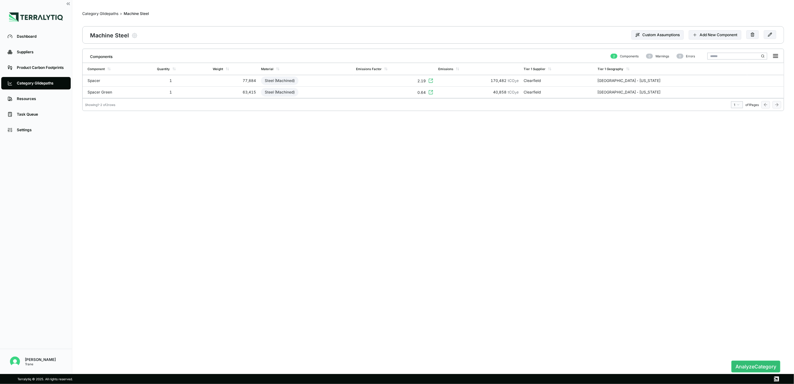
click at [754, 373] on div "Analyze Category" at bounding box center [433, 368] width 702 height 17
click at [758, 365] on button "Analyze Category" at bounding box center [755, 366] width 49 height 12
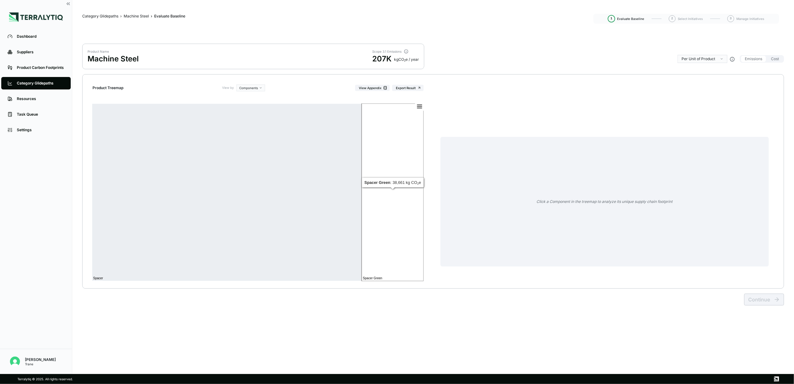
click at [386, 177] on rect at bounding box center [393, 192] width 62 height 178
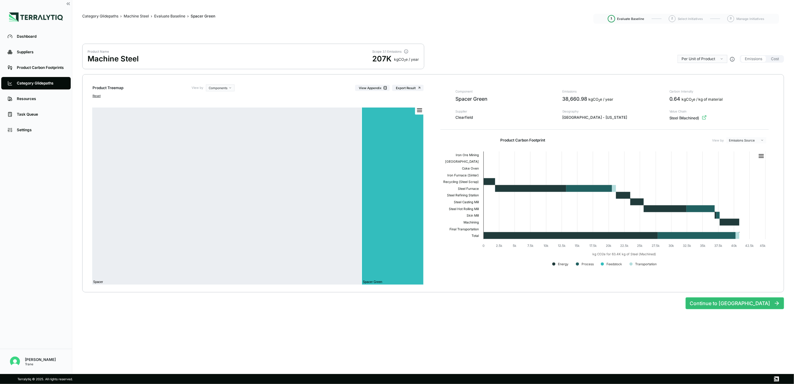
click at [751, 142] on html "Dashboard Suppliers Product Carbon Footprints Category Glidepaths Resources Tas…" at bounding box center [397, 192] width 794 height 384
click at [744, 159] on div "Gas" at bounding box center [746, 158] width 37 height 7
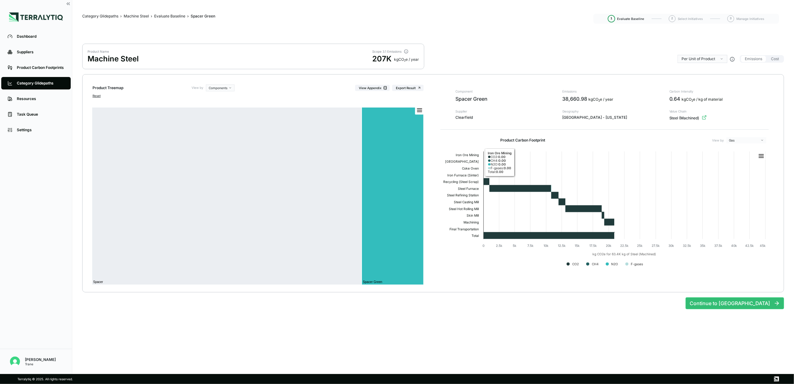
click at [757, 142] on html "Dashboard Suppliers Product Carbon Footprints Category Glidepaths Resources Tas…" at bounding box center [397, 192] width 794 height 384
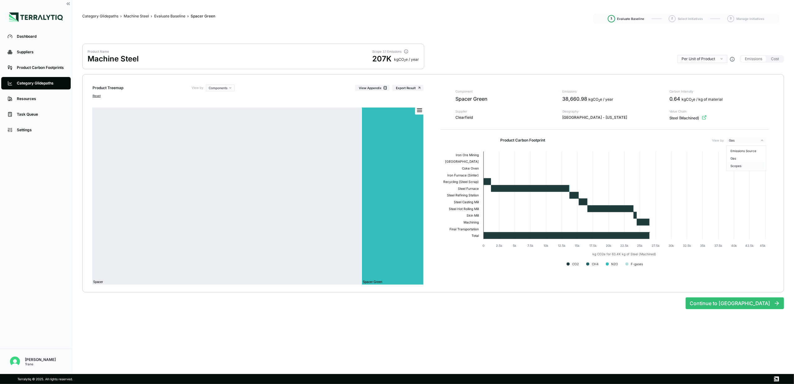
click at [750, 165] on div "Scopes" at bounding box center [746, 165] width 37 height 7
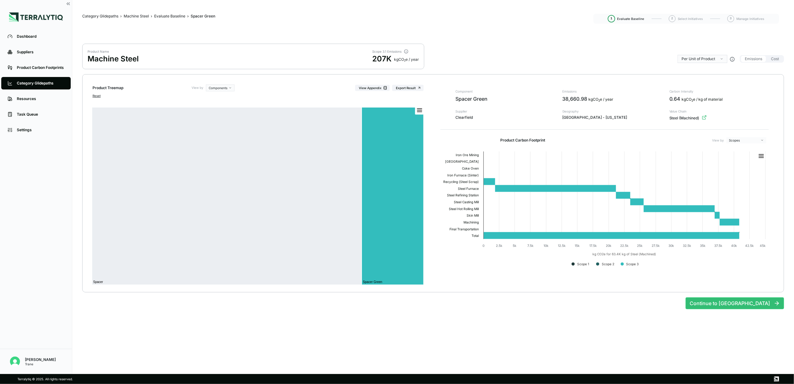
click at [754, 143] on html "Dashboard Suppliers Product Carbon Footprints Category Glidepaths Resources Tas…" at bounding box center [397, 192] width 794 height 384
click at [753, 150] on div "Emissions Source" at bounding box center [746, 150] width 37 height 7
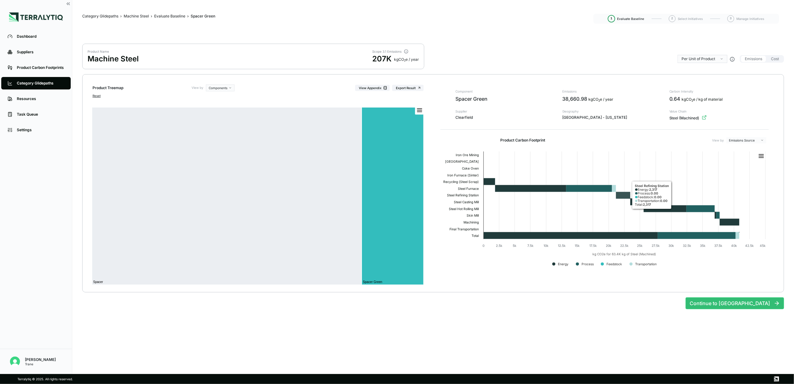
drag, startPoint x: 735, startPoint y: 194, endPoint x: 782, endPoint y: 170, distance: 52.7
click at [782, 170] on div "Product Treemap View by Components View Appendix Export Result Reset Created wi…" at bounding box center [433, 183] width 702 height 218
click at [761, 153] on rect at bounding box center [761, 156] width 9 height 9
click at [754, 174] on li "Download PNG image" at bounding box center [743, 177] width 39 height 6
click at [756, 136] on div "Component Spacer Green Supplier Clearfield Emissions 38,660.98 kg CO 2 e / year…" at bounding box center [605, 180] width 338 height 193
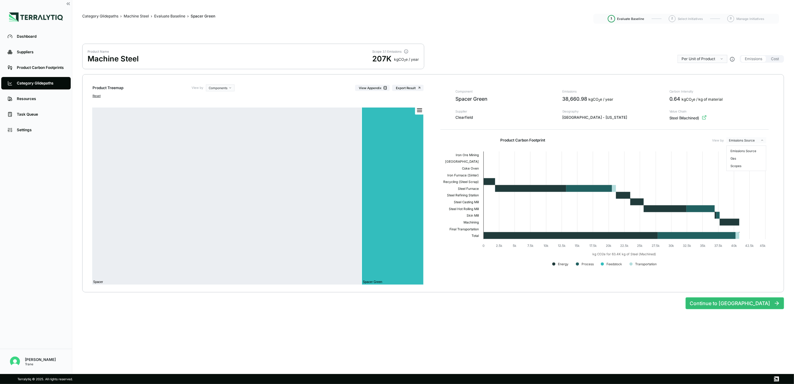
click at [756, 138] on html "Dashboard Suppliers Product Carbon Footprints Category Glidepaths Resources Tas…" at bounding box center [397, 192] width 794 height 384
click at [751, 166] on div "Scopes" at bounding box center [746, 165] width 37 height 7
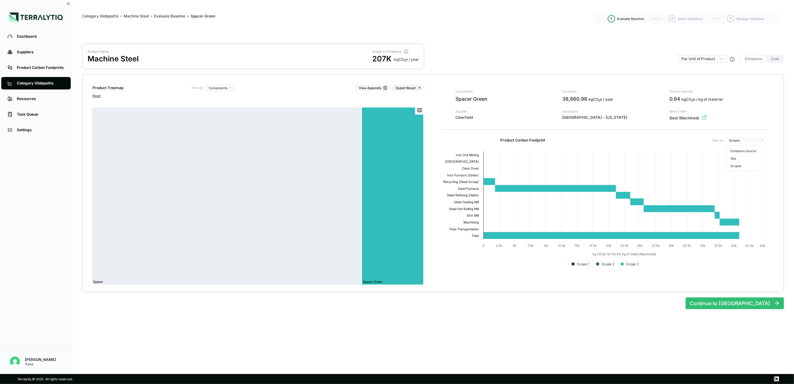
click at [754, 141] on html "Dashboard Suppliers Product Carbon Footprints Category Glidepaths Resources Tas…" at bounding box center [397, 192] width 794 height 384
click at [748, 157] on div "Gas" at bounding box center [746, 158] width 37 height 7
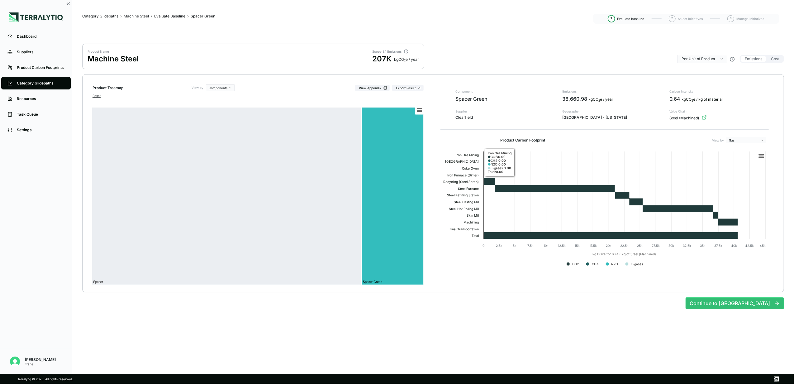
click at [757, 140] on html "Dashboard Suppliers Product Carbon Footprints Category Glidepaths Resources Tas…" at bounding box center [397, 192] width 794 height 384
click at [748, 149] on div "Emissions Source" at bounding box center [746, 150] width 37 height 7
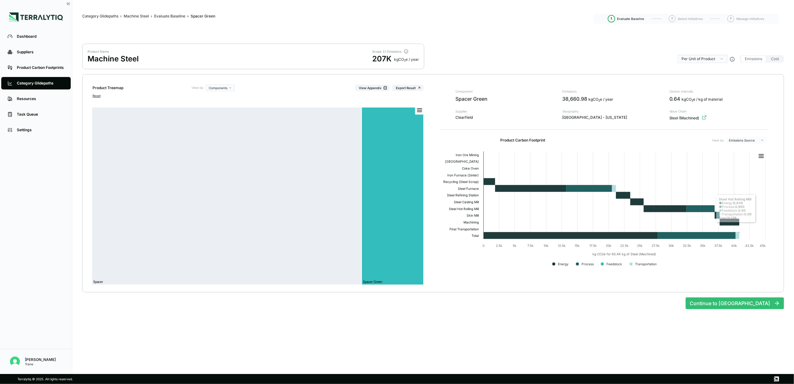
click at [588, 279] on div "Product Treemap View by Components View Appendix Export Result Reset Created wi…" at bounding box center [433, 183] width 702 height 218
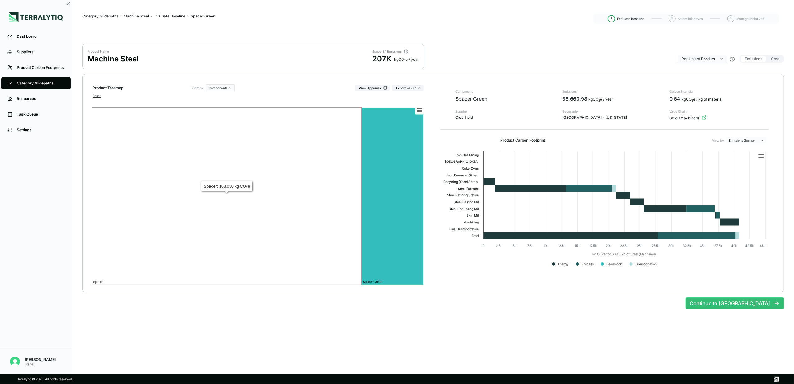
click at [251, 210] on rect at bounding box center [227, 196] width 270 height 178
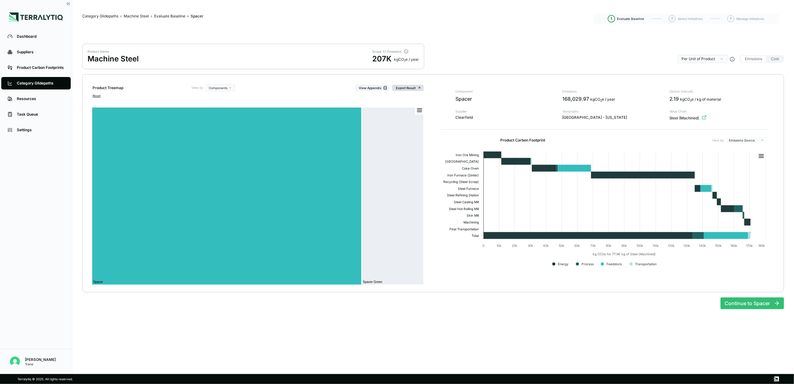
click at [415, 85] on button "Export Result" at bounding box center [407, 88] width 31 height 6
click at [373, 90] on button "View Appendix" at bounding box center [372, 88] width 35 height 6
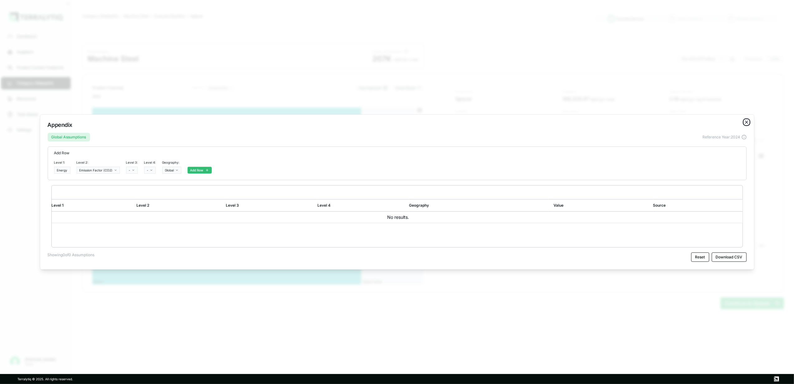
click at [748, 121] on icon "button" at bounding box center [746, 122] width 5 height 5
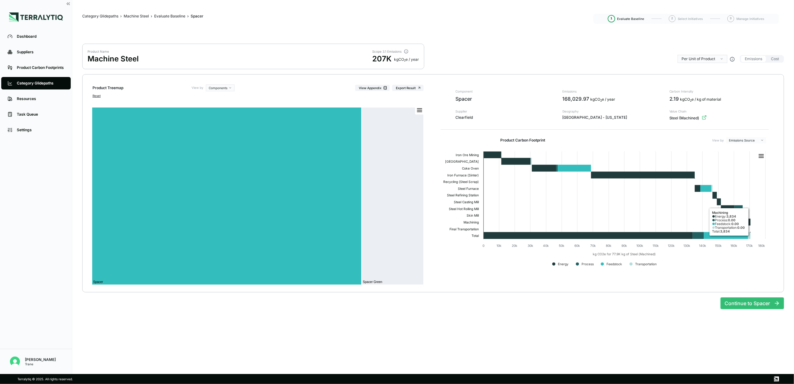
click at [530, 304] on div "Continue to Spacer" at bounding box center [433, 300] width 702 height 17
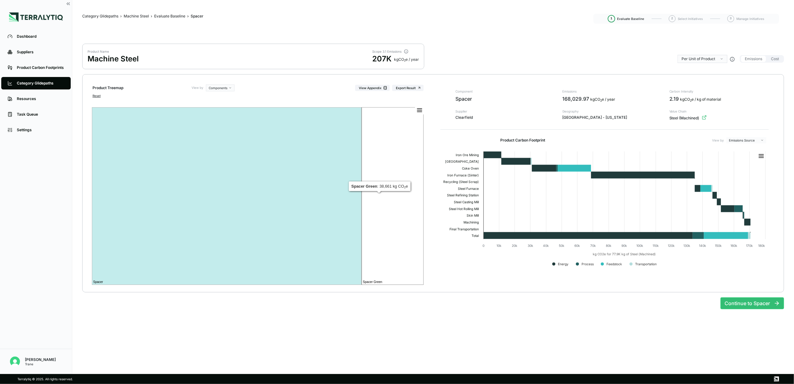
click at [383, 206] on rect at bounding box center [393, 196] width 62 height 178
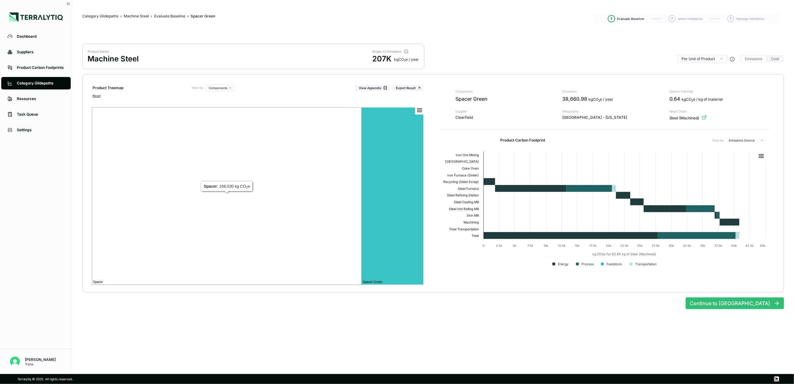
click at [273, 198] on rect at bounding box center [227, 196] width 270 height 178
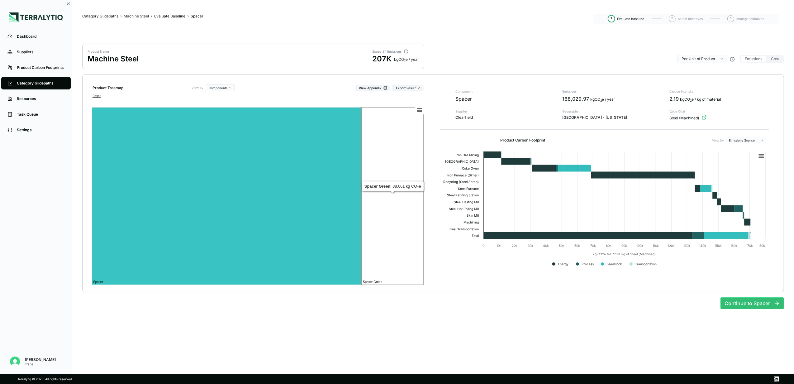
click at [406, 217] on rect at bounding box center [393, 196] width 62 height 178
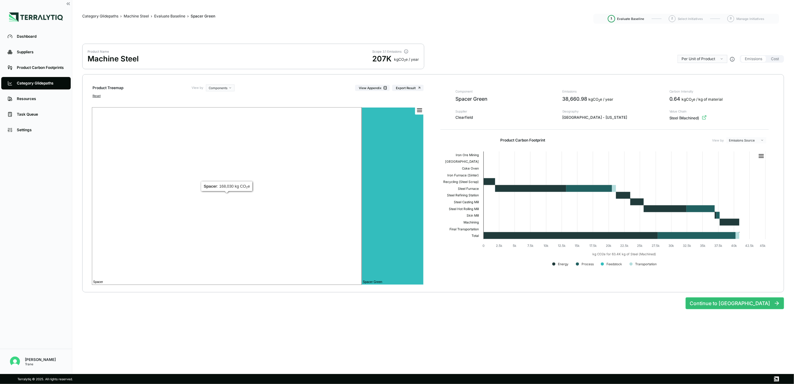
click at [307, 213] on rect at bounding box center [227, 196] width 270 height 178
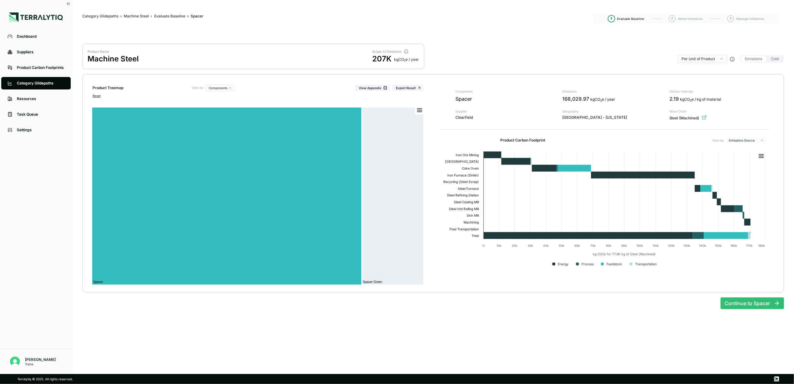
click at [39, 81] on div "Category Glidepaths" at bounding box center [41, 83] width 48 height 5
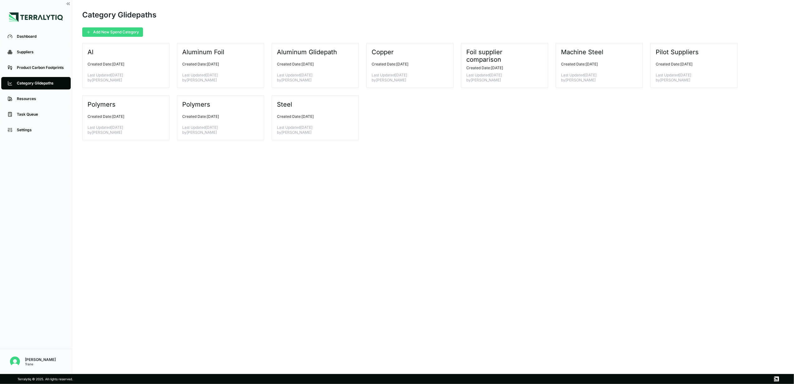
click at [109, 28] on button "Add New Spend Category" at bounding box center [112, 31] width 61 height 9
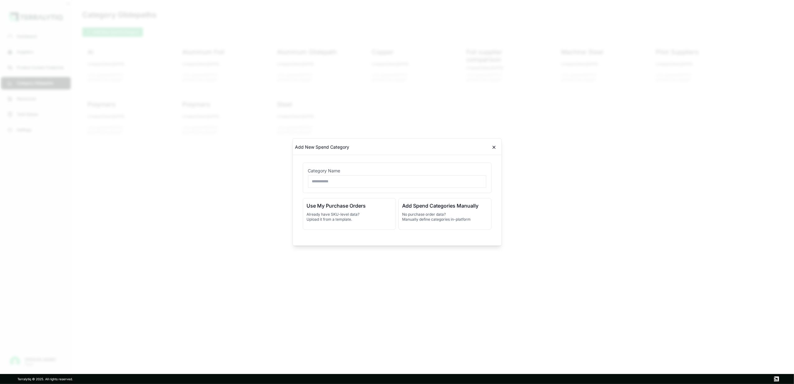
click at [360, 186] on input "text" at bounding box center [397, 181] width 178 height 12
type input "*"
type input "**********"
click at [369, 216] on p "Already have SKU-level data? Upload it from a template." at bounding box center [349, 217] width 85 height 10
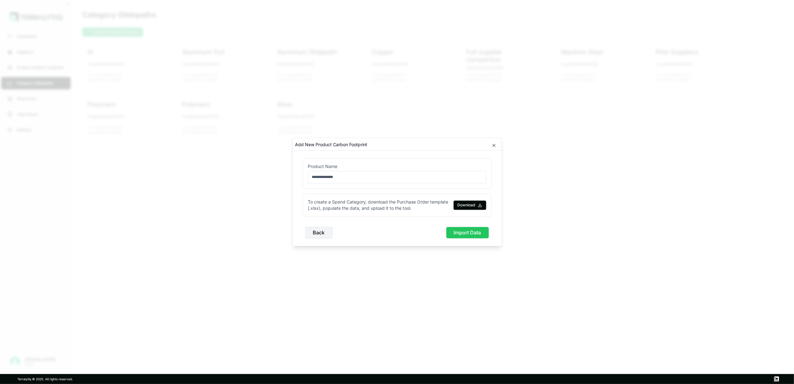
click at [463, 234] on button "Import Data" at bounding box center [467, 233] width 43 height 12
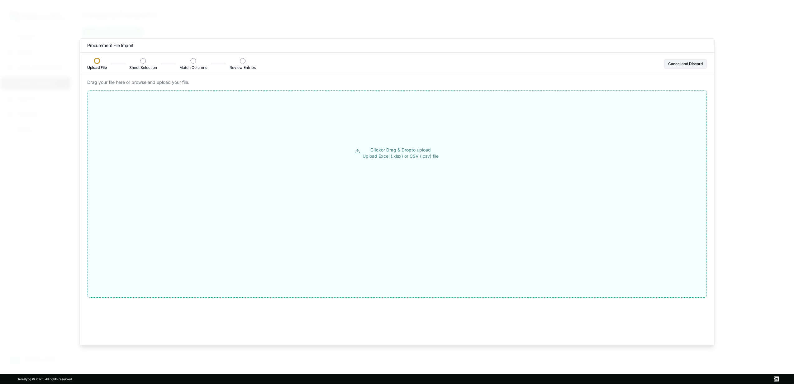
click at [341, 140] on button "Click or Drag & Drop to upload Upload Excel (.xlsx) or CSV (.csv) file" at bounding box center [397, 153] width 619 height 112
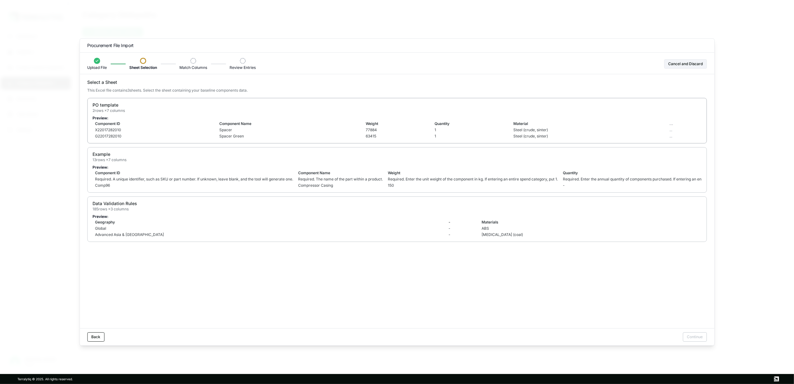
click at [253, 129] on td "Spacer" at bounding box center [290, 130] width 146 height 6
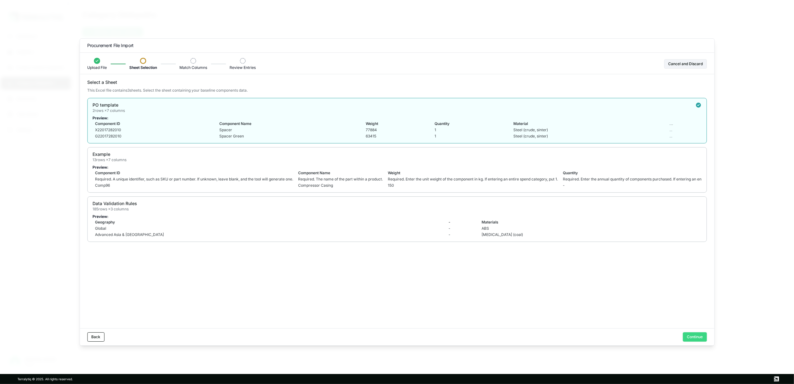
click at [690, 334] on button "Continue" at bounding box center [695, 336] width 24 height 9
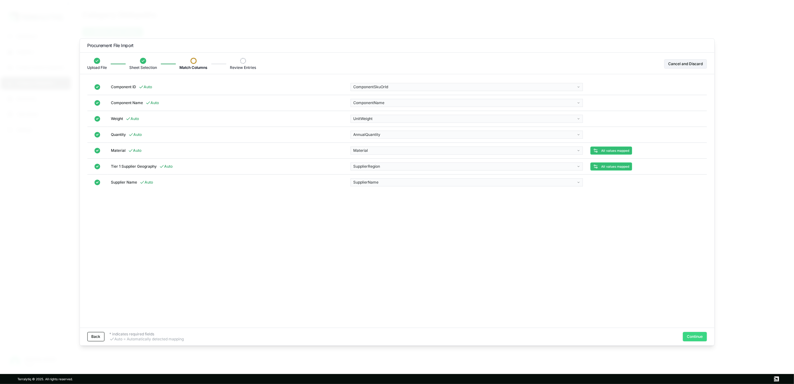
click at [699, 338] on button "Continue" at bounding box center [695, 336] width 24 height 9
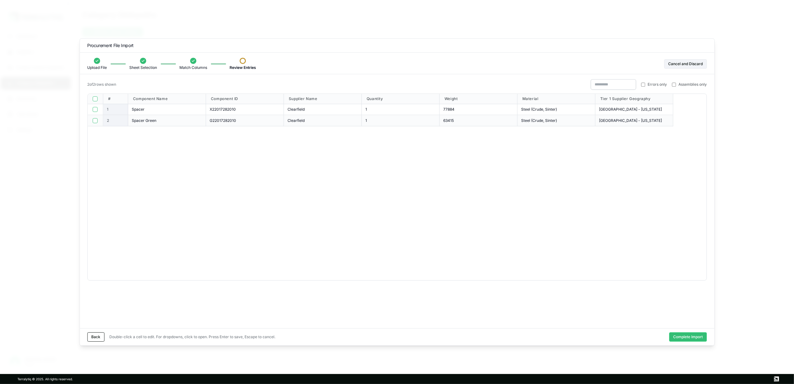
click at [699, 338] on button "Complete Import" at bounding box center [688, 336] width 38 height 9
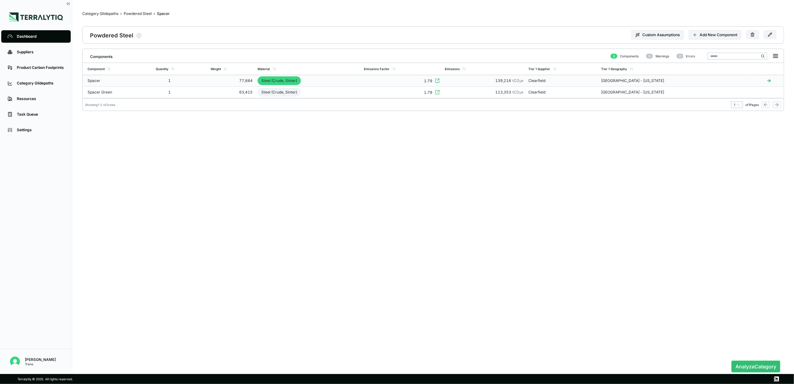
click at [396, 81] on div "1.79" at bounding box center [402, 81] width 76 height 6
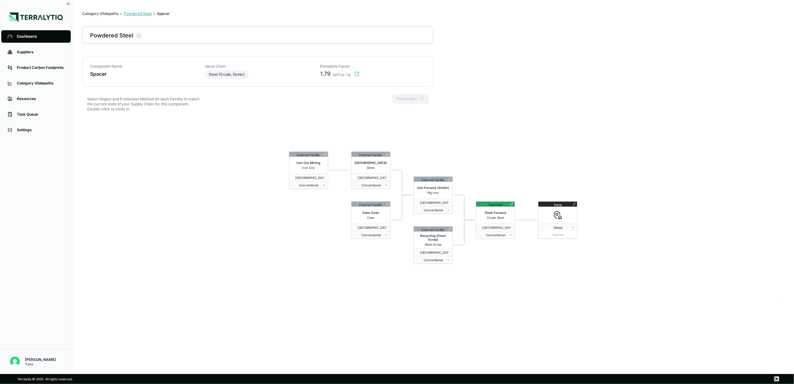
click at [132, 15] on div "Powdered Steel" at bounding box center [138, 13] width 28 height 5
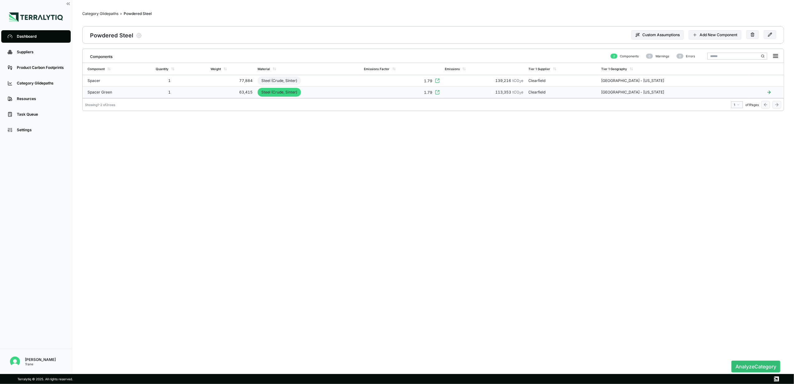
click at [193, 92] on td "1" at bounding box center [180, 93] width 55 height 12
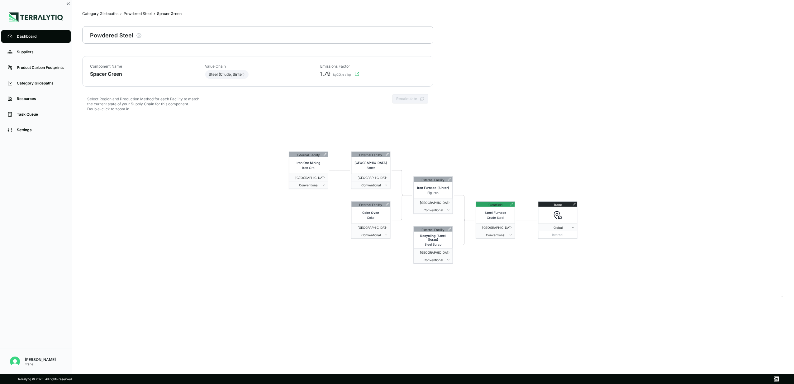
click at [443, 216] on div "External Facility Iron Ore Mining Iron Ore [GEOGRAPHIC_DATA] - [US_STATE] Conve…" at bounding box center [433, 207] width 702 height 179
click at [440, 212] on button "Conventional" at bounding box center [433, 209] width 39 height 7
click at [360, 275] on html "Dashboard Suppliers Product Carbon Footprints Category Glidepaths Resources Tas…" at bounding box center [397, 192] width 794 height 384
click at [437, 211] on span "Conventional" at bounding box center [432, 210] width 31 height 4
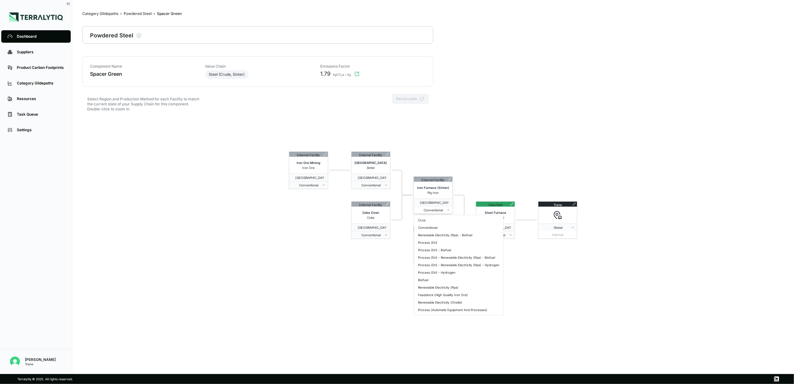
click at [437, 211] on span "Conventional" at bounding box center [432, 210] width 31 height 4
click at [433, 262] on button "Conventional" at bounding box center [433, 259] width 39 height 7
click at [509, 276] on html "Dashboard Suppliers Product Carbon Footprints Category Glidepaths Resources Tas…" at bounding box center [397, 192] width 794 height 384
click at [505, 235] on span "Conventional" at bounding box center [494, 235] width 31 height 4
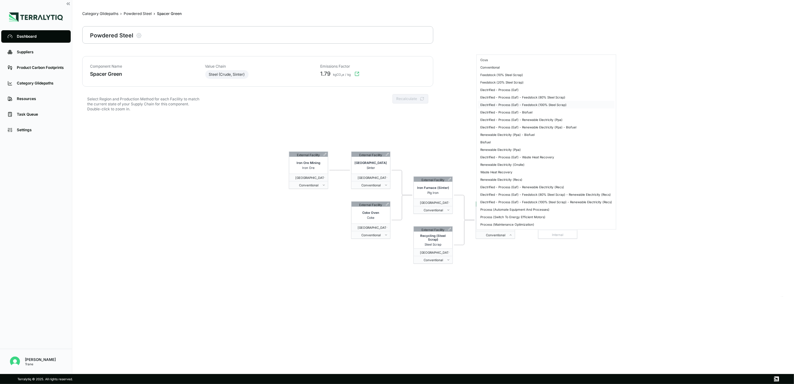
click at [531, 105] on div "Electrified - Process (Eaf) - Feedstock (100% Steel Scrap)" at bounding box center [546, 104] width 137 height 7
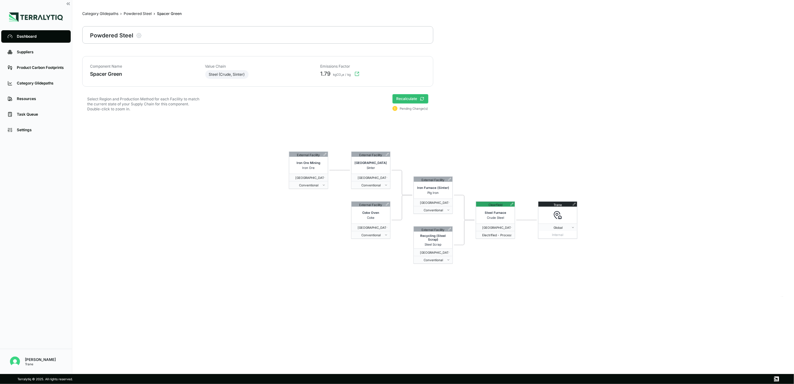
click at [417, 96] on button "Recalculate" at bounding box center [411, 98] width 36 height 9
click at [140, 12] on div "Powdered Steel" at bounding box center [138, 13] width 28 height 5
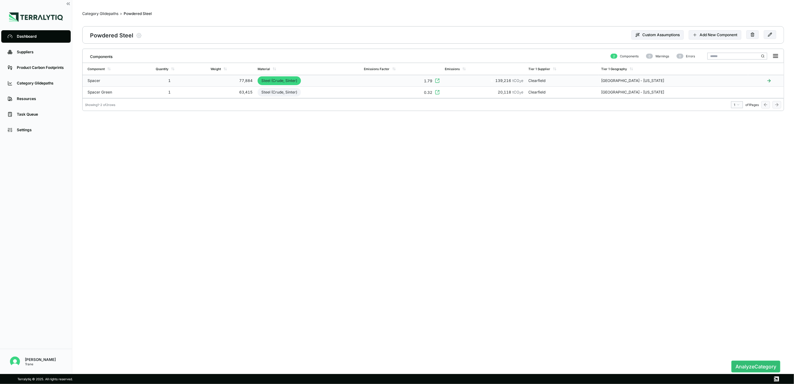
click at [523, 80] on div "139,216 tCO 2 e" at bounding box center [484, 80] width 79 height 5
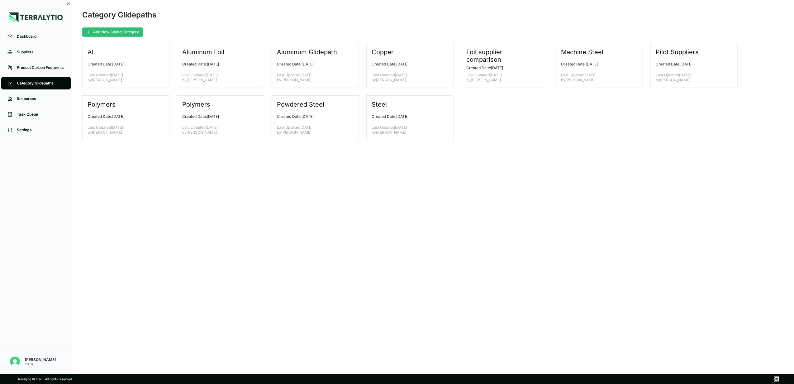
drag, startPoint x: 333, startPoint y: 180, endPoint x: 353, endPoint y: 154, distance: 32.9
click at [333, 180] on main "Category Glidepaths Add New Spend Category Al Created Date: [DATE] Last Updated…" at bounding box center [433, 187] width 722 height 374
click at [334, 112] on div "Powdered Steel Created Date: [DATE] Last Updated [DATE] by [PERSON_NAME]" at bounding box center [315, 117] width 87 height 45
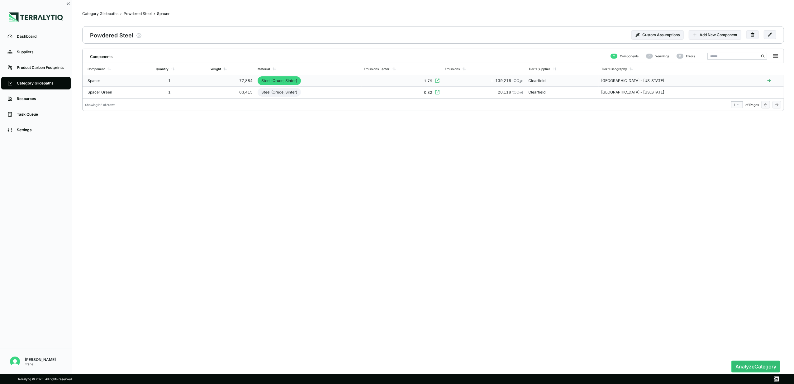
click at [253, 80] on div "77,884" at bounding box center [232, 80] width 42 height 5
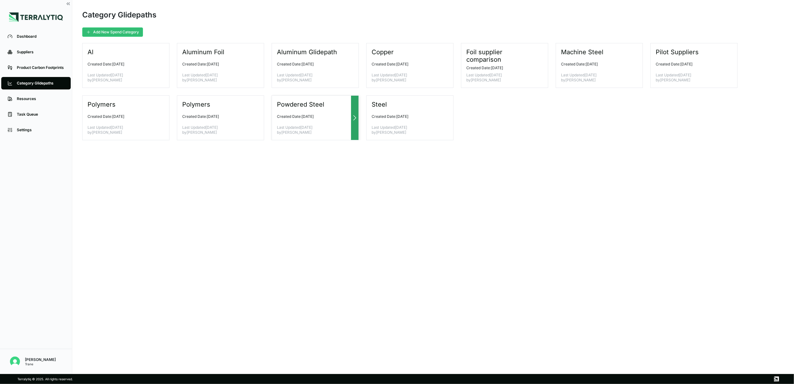
click at [323, 123] on div "Powdered Steel Created Date: [DATE] Last Updated [DATE] by [PERSON_NAME]" at bounding box center [315, 117] width 87 height 45
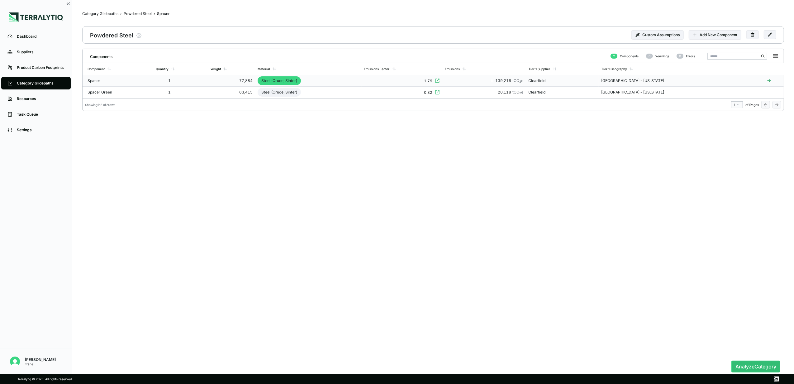
click at [522, 82] on sub "2" at bounding box center [521, 81] width 2 height 3
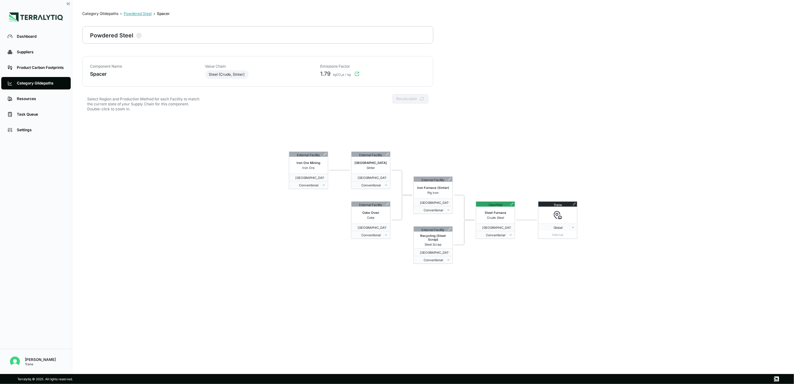
click at [131, 16] on div "Powdered Steel" at bounding box center [138, 13] width 28 height 5
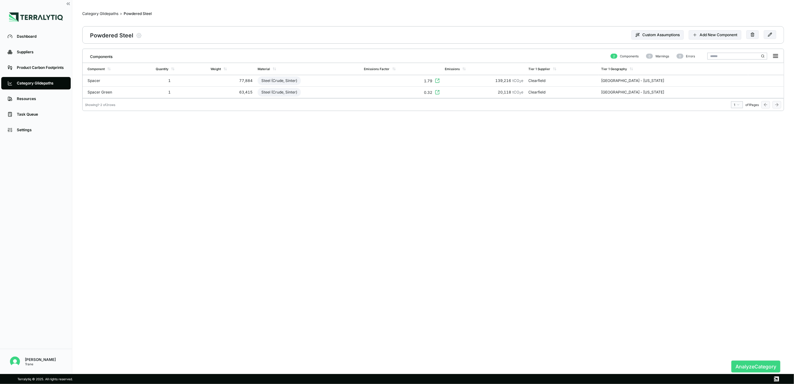
click at [750, 367] on button "Analyze Category" at bounding box center [755, 366] width 49 height 12
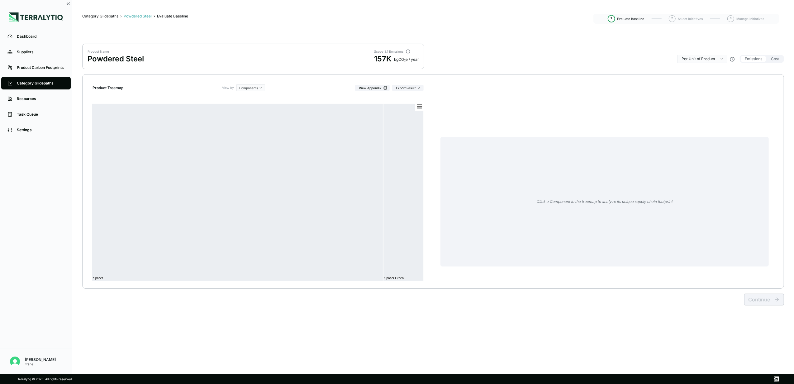
click at [141, 17] on div "Powdered Steel" at bounding box center [138, 16] width 28 height 5
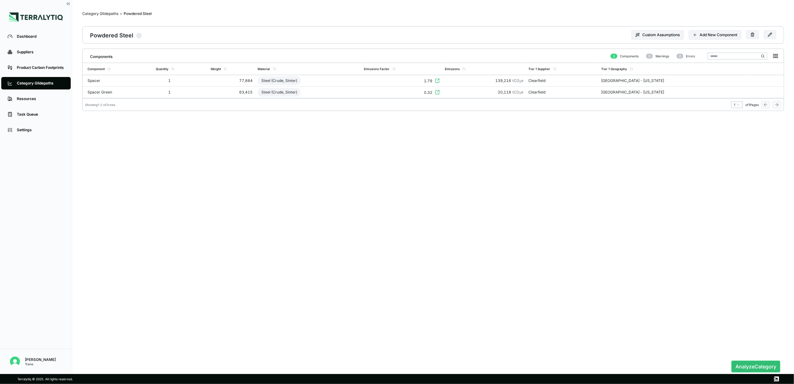
click at [476, 181] on div "Components 2 Components 0 Warnings 0 Errors Component Quantity Weight Material …" at bounding box center [433, 202] width 702 height 307
click at [765, 364] on button "Analyze Category" at bounding box center [755, 366] width 49 height 12
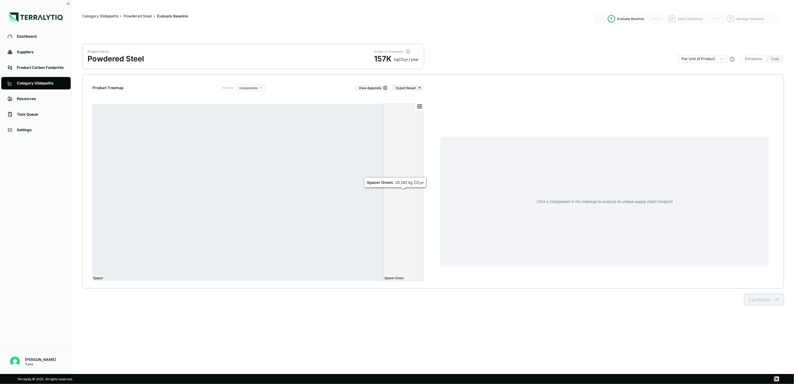
click at [443, 169] on div "Click a Component in the treemap to analyze its unique supply chain footprint" at bounding box center [605, 202] width 328 height 130
click at [427, 172] on div "Created with Highcharts 11.4.8 Chart context menu Spacer Spacer Green [DOMAIN_N…" at bounding box center [262, 192] width 338 height 187
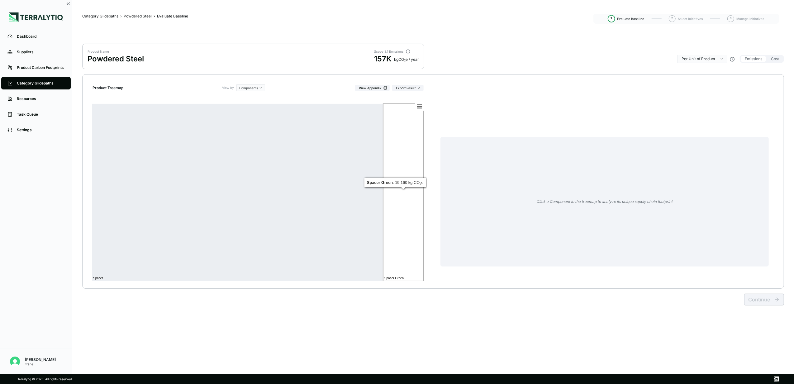
click at [412, 172] on rect at bounding box center [403, 192] width 40 height 178
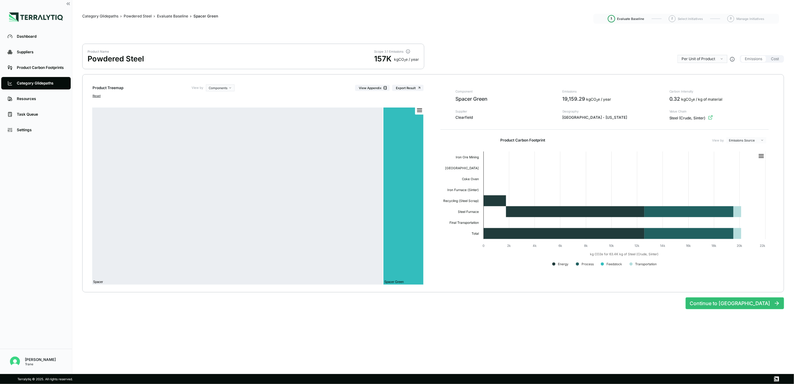
click at [785, 141] on main "Category Glidepaths › Powdered Steel › Evaluate Baseline › Spacer Green Spacer …" at bounding box center [433, 187] width 722 height 374
click at [763, 156] on icon at bounding box center [761, 156] width 4 height 3
click at [739, 171] on li "Print chart" at bounding box center [743, 171] width 39 height 6
drag, startPoint x: 136, startPoint y: 50, endPoint x: 644, endPoint y: 260, distance: 549.8
click at [603, 286] on div "Product Treemap View by Components View Appendix Export Result Reset Created wi…" at bounding box center [433, 183] width 702 height 218
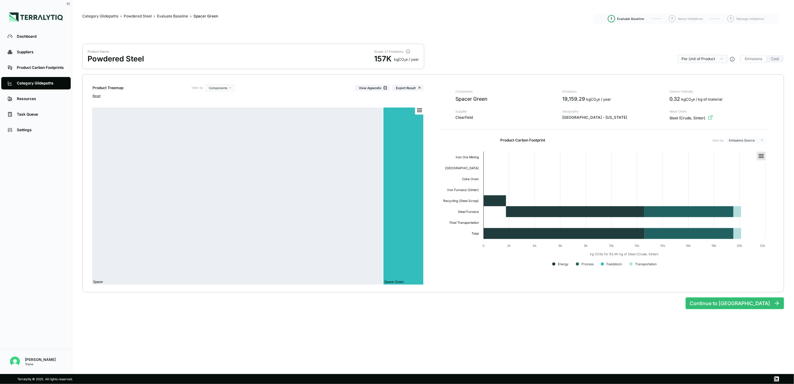
click at [765, 158] on rect at bounding box center [761, 156] width 9 height 9
click at [754, 174] on li "Download PNG image" at bounding box center [743, 177] width 39 height 6
click at [779, 26] on div "Category Glidepaths › Powdered Steel › Evaluate Baseline › Spacer Green Spacer …" at bounding box center [433, 19] width 702 height 19
click at [335, 146] on rect at bounding box center [237, 196] width 291 height 178
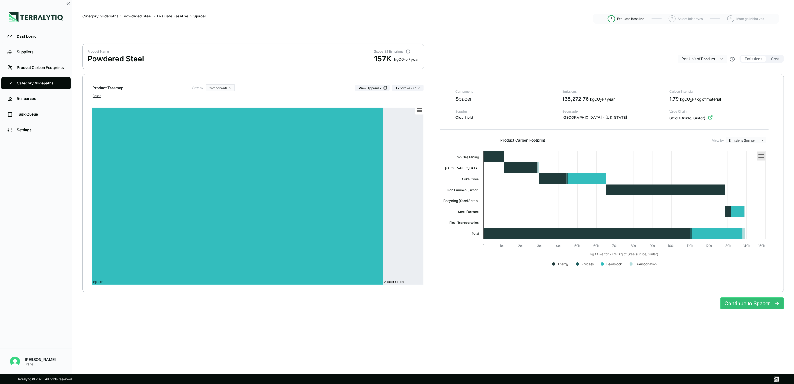
click at [758, 160] on rect at bounding box center [761, 156] width 9 height 9
click at [752, 175] on li "Download PNG image" at bounding box center [743, 177] width 39 height 6
click at [761, 151] on rect at bounding box center [605, 210] width 328 height 125
click at [766, 158] on rect at bounding box center [605, 210] width 328 height 125
click at [761, 156] on icon at bounding box center [761, 156] width 4 height 3
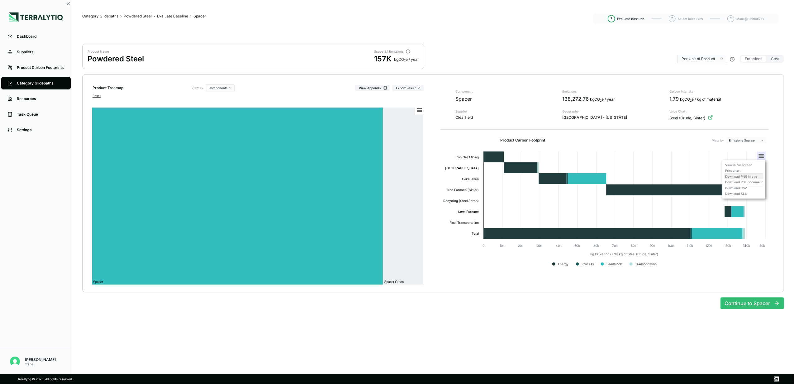
click at [762, 176] on li "Download PNG image" at bounding box center [743, 177] width 39 height 6
click at [180, 14] on div "Evaluate Baseline" at bounding box center [172, 16] width 31 height 5
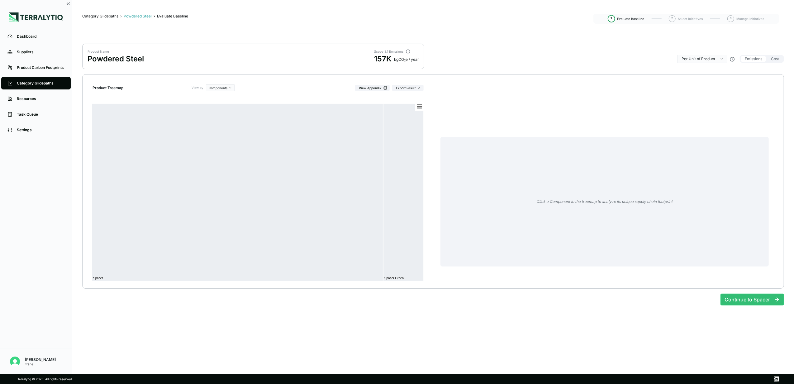
click at [136, 17] on div "Powdered Steel" at bounding box center [138, 16] width 28 height 5
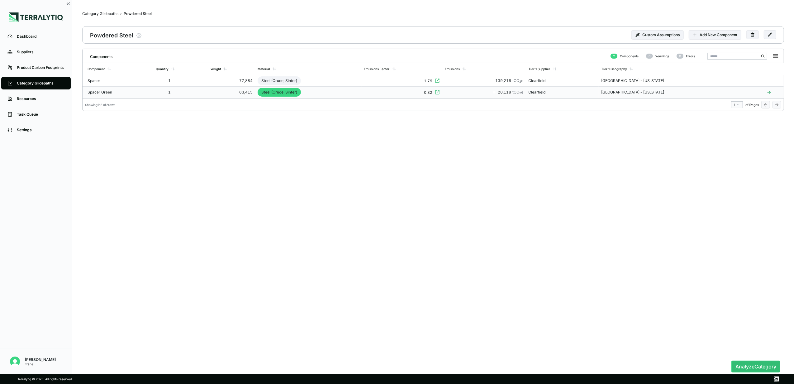
click at [440, 93] on icon at bounding box center [437, 92] width 5 height 5
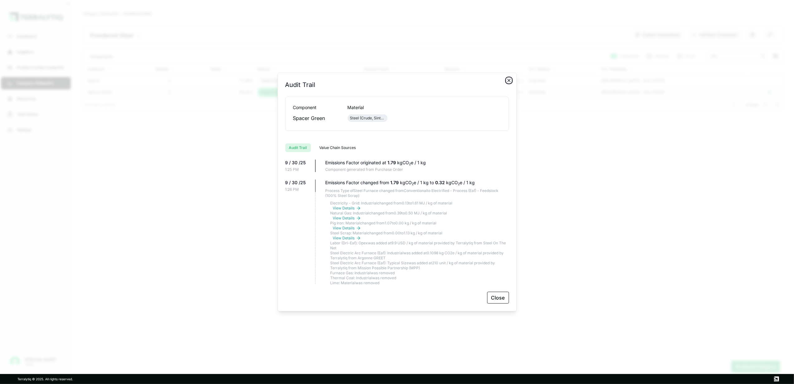
click at [507, 80] on icon "button" at bounding box center [509, 80] width 5 height 5
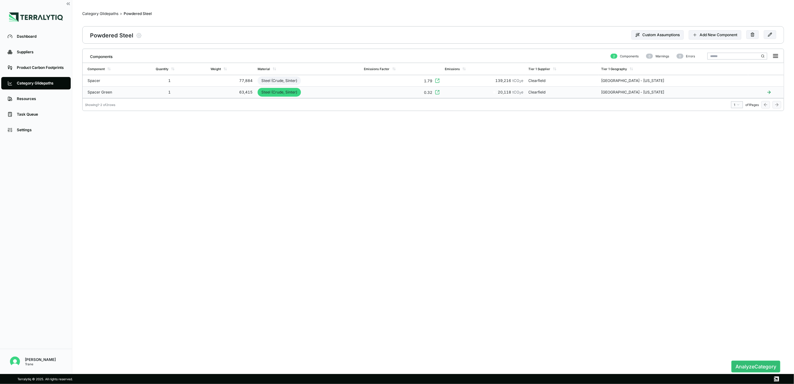
click at [360, 90] on td "Steel (Crude, Sinter)" at bounding box center [308, 93] width 106 height 12
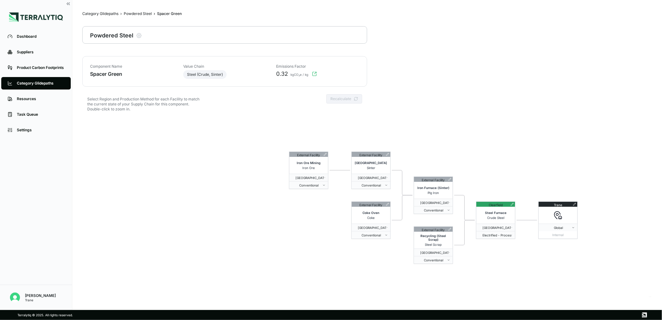
drag, startPoint x: 630, startPoint y: 18, endPoint x: 390, endPoint y: 282, distance: 356.8
click at [394, 281] on div "External Facility Iron Ore Mining Iron Ore [GEOGRAPHIC_DATA] - [US_STATE] Conve…" at bounding box center [366, 207] width 569 height 179
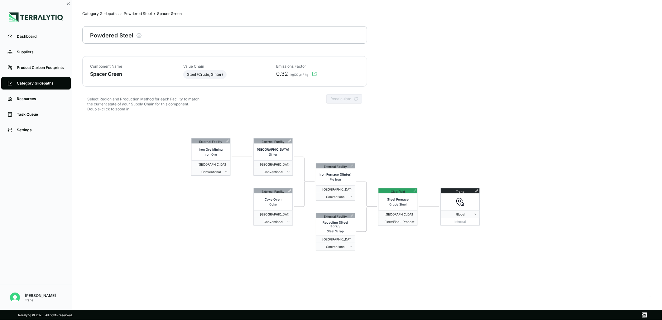
drag, startPoint x: 456, startPoint y: 273, endPoint x: 405, endPoint y: 269, distance: 51.2
click at [405, 269] on div "External Facility Iron Ore Mining Iron Ore [GEOGRAPHIC_DATA] - [US_STATE] Conve…" at bounding box center [366, 207] width 569 height 179
click at [477, 217] on button "Global" at bounding box center [460, 213] width 39 height 7
click at [462, 223] on div "[GEOGRAPHIC_DATA]" at bounding box center [481, 223] width 78 height 7
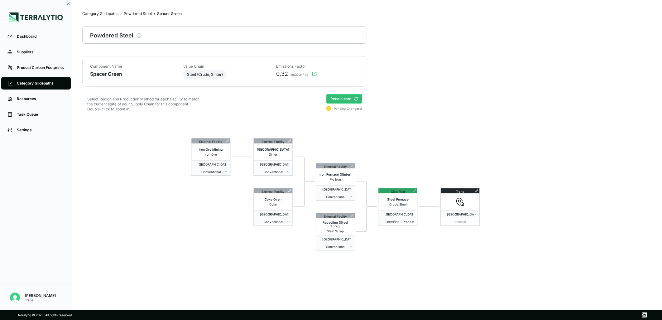
click at [335, 103] on button "Recalculate" at bounding box center [344, 98] width 36 height 9
click at [610, 165] on div "External Facility Iron Ore Mining Iron Ore [GEOGRAPHIC_DATA] - [US_STATE] Conve…" at bounding box center [366, 207] width 569 height 179
click at [530, 241] on div "External Facility Iron Ore Mining Iron Ore [GEOGRAPHIC_DATA] - [US_STATE] Conve…" at bounding box center [366, 207] width 569 height 179
click at [470, 213] on span "[GEOGRAPHIC_DATA]" at bounding box center [456, 214] width 31 height 4
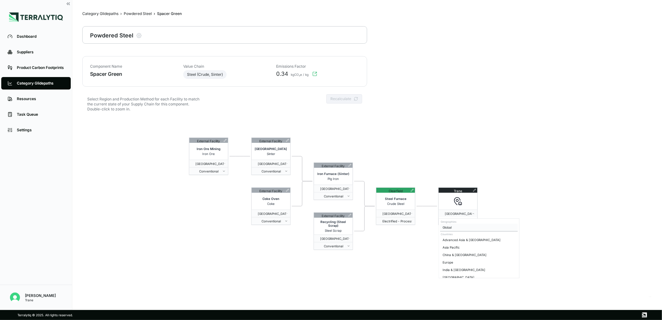
click at [446, 226] on div "Global" at bounding box center [479, 226] width 78 height 7
click at [341, 98] on button "Recalculate" at bounding box center [344, 98] width 36 height 9
click at [474, 170] on div "External Facility Iron Ore Mining Iron Ore [GEOGRAPHIC_DATA] - [US_STATE] Conve…" at bounding box center [366, 207] width 569 height 179
